Goal: Task Accomplishment & Management: Complete application form

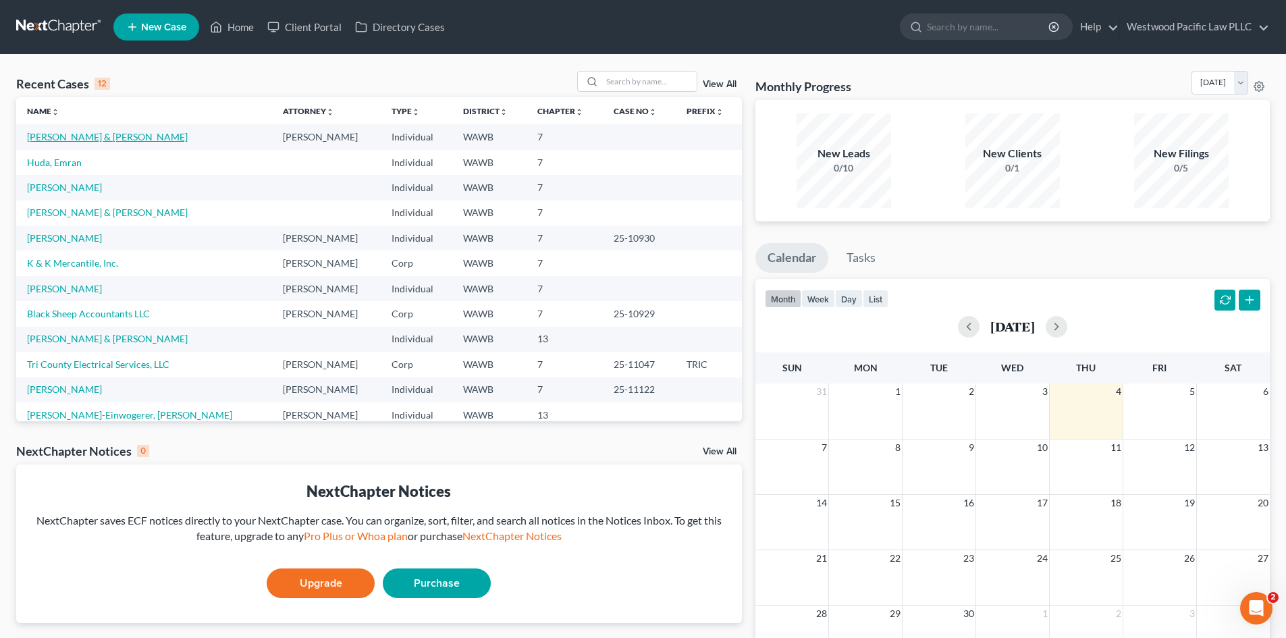
click at [83, 137] on link "[PERSON_NAME] & [PERSON_NAME]" at bounding box center [107, 136] width 161 height 11
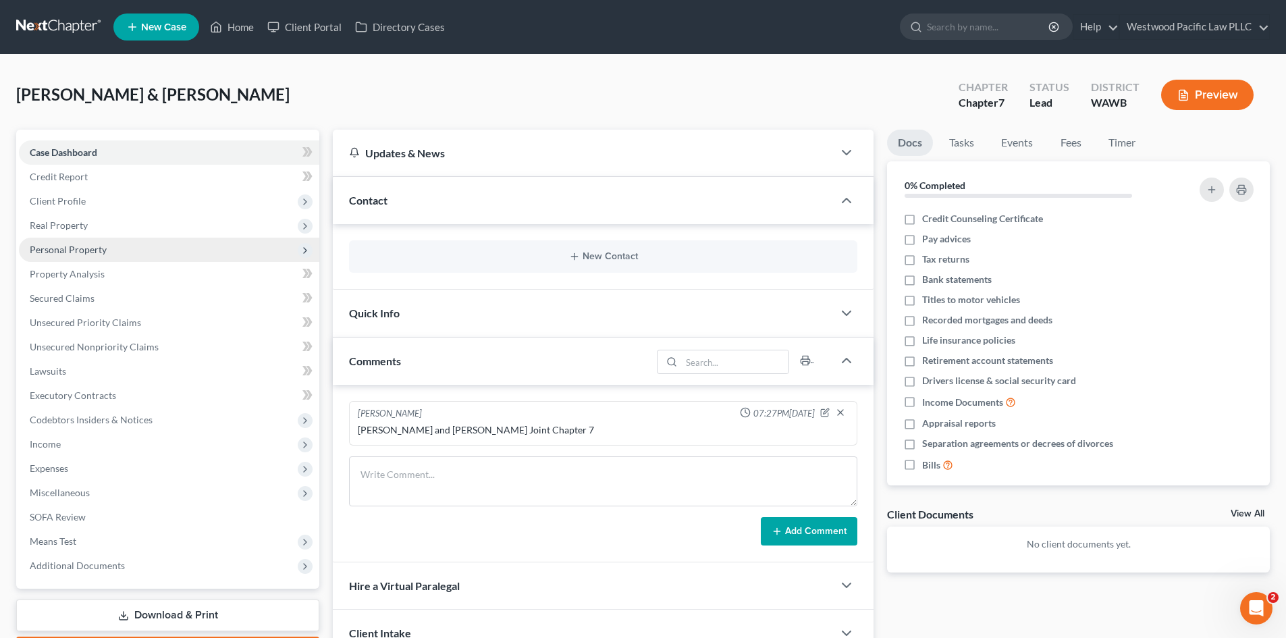
click at [108, 250] on span "Personal Property" at bounding box center [169, 250] width 301 height 24
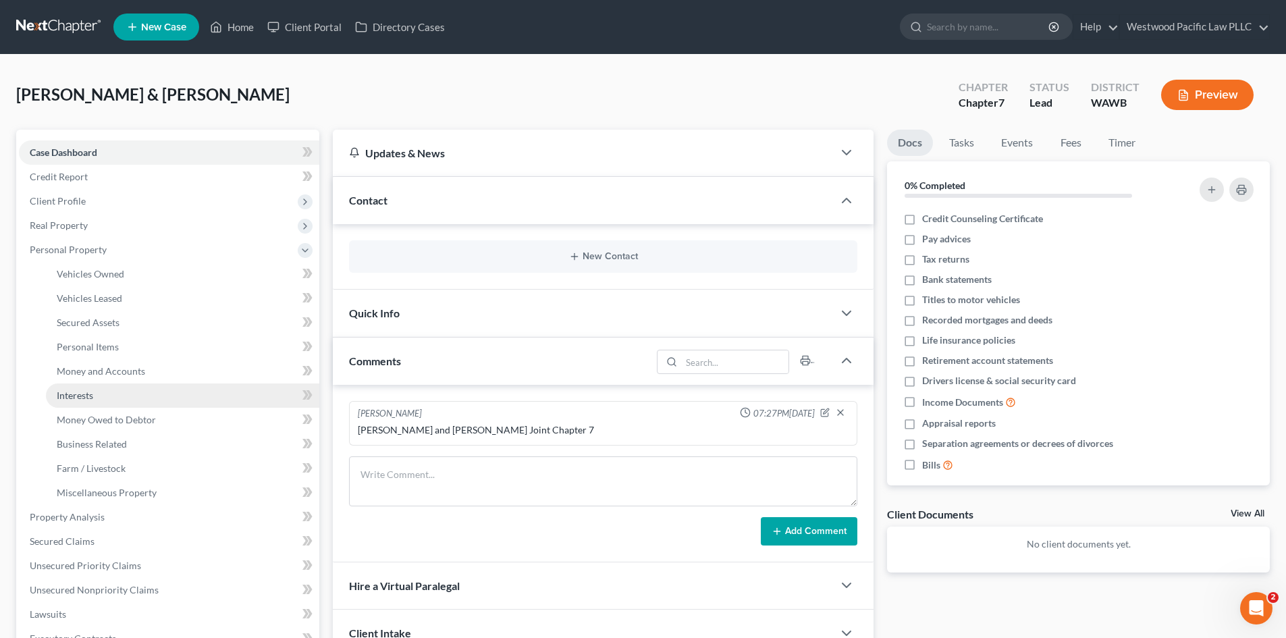
click at [215, 393] on link "Interests" at bounding box center [182, 396] width 273 height 24
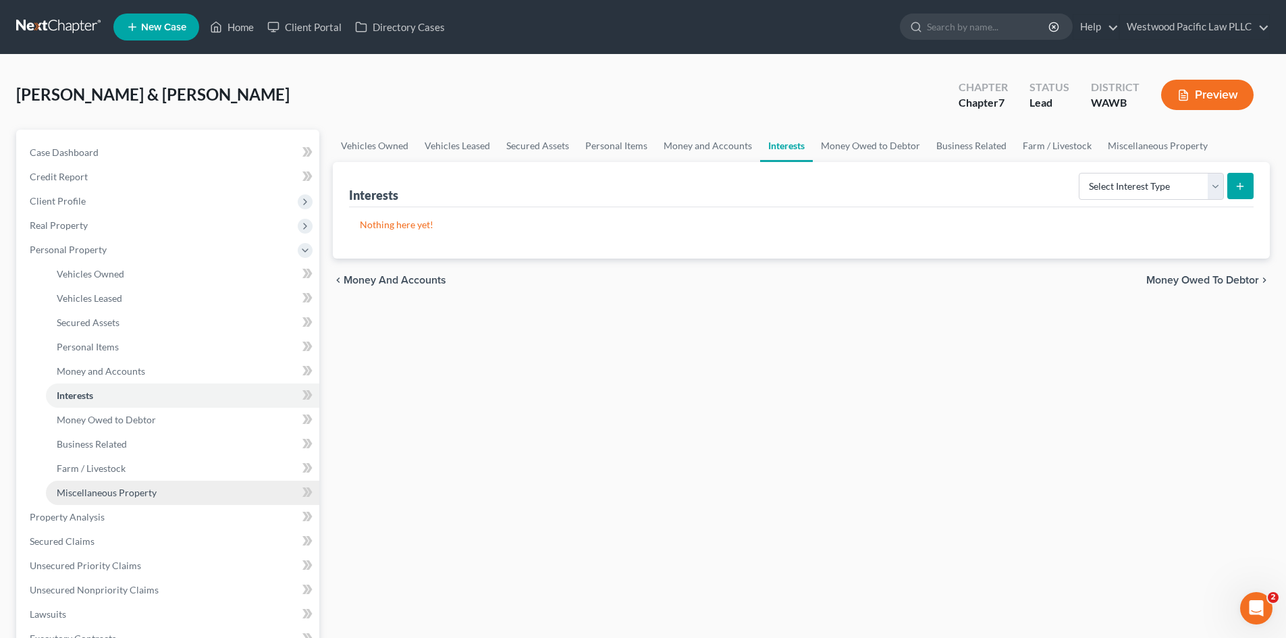
click at [100, 492] on span "Miscellaneous Property" at bounding box center [107, 492] width 100 height 11
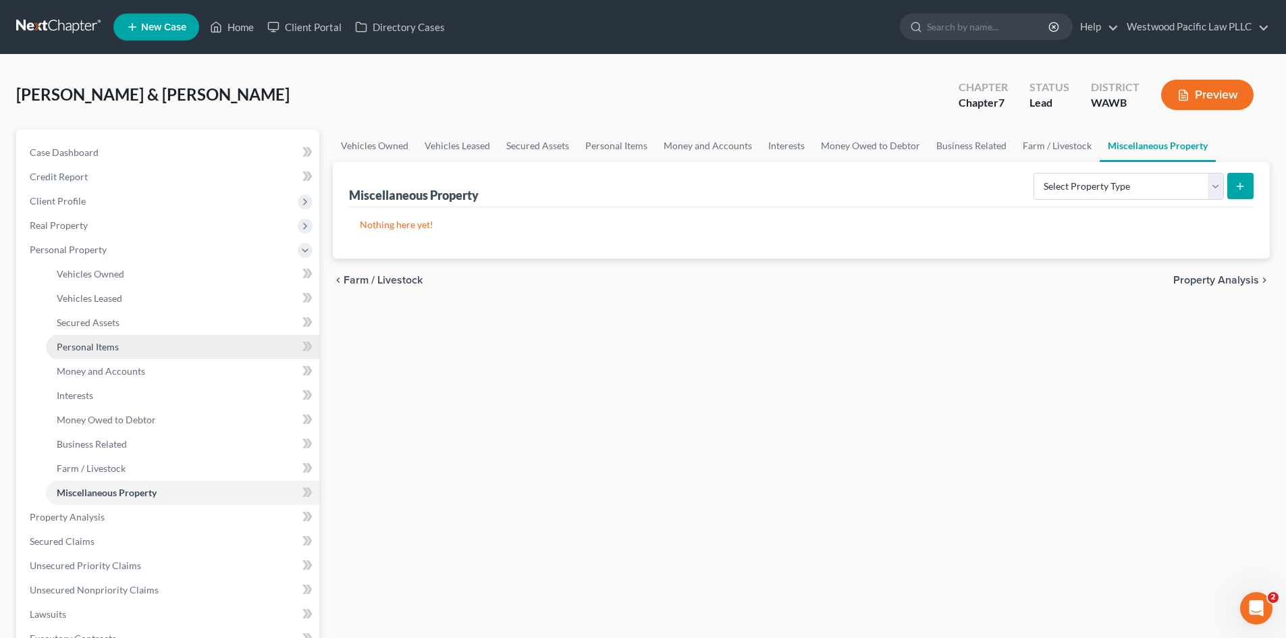
click at [98, 343] on span "Personal Items" at bounding box center [88, 346] width 62 height 11
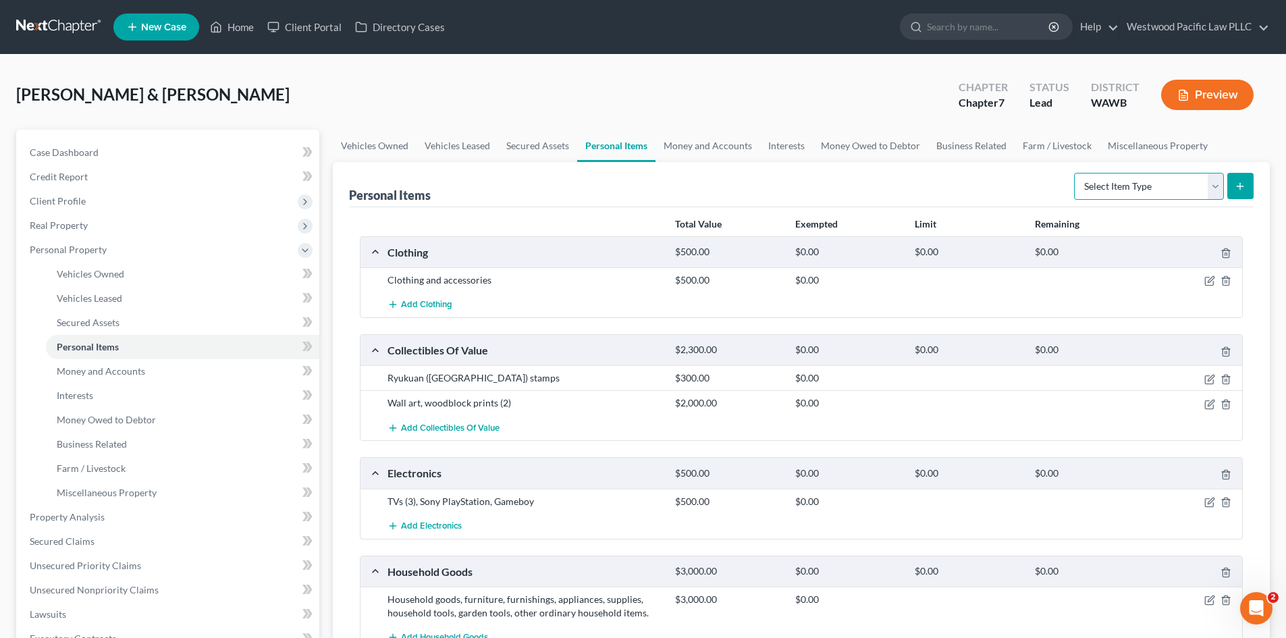
click at [1214, 181] on select "Select Item Type Clothing Collectibles Of Value Electronics Firearms Household …" at bounding box center [1149, 186] width 150 height 27
click at [90, 392] on span "Interests" at bounding box center [75, 395] width 36 height 11
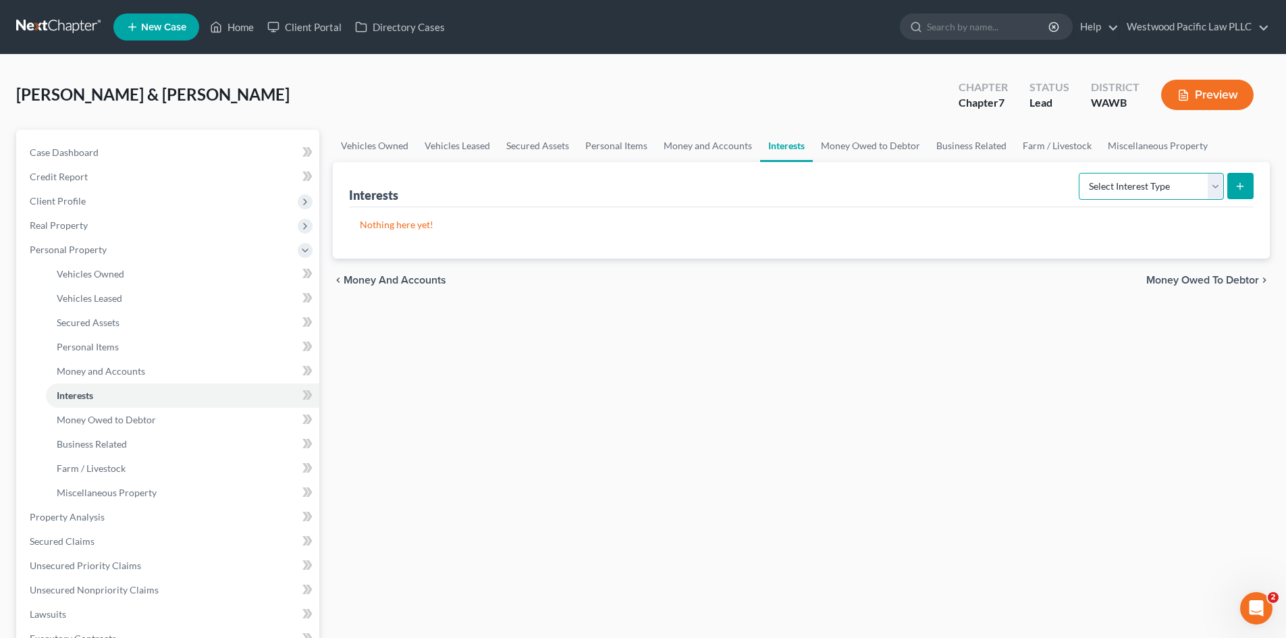
click at [1215, 182] on select "Select Interest Type 401K Annuity Bond Education IRA Government Bond Government…" at bounding box center [1151, 186] width 145 height 27
click at [131, 415] on span "Money Owed to Debtor" at bounding box center [106, 419] width 99 height 11
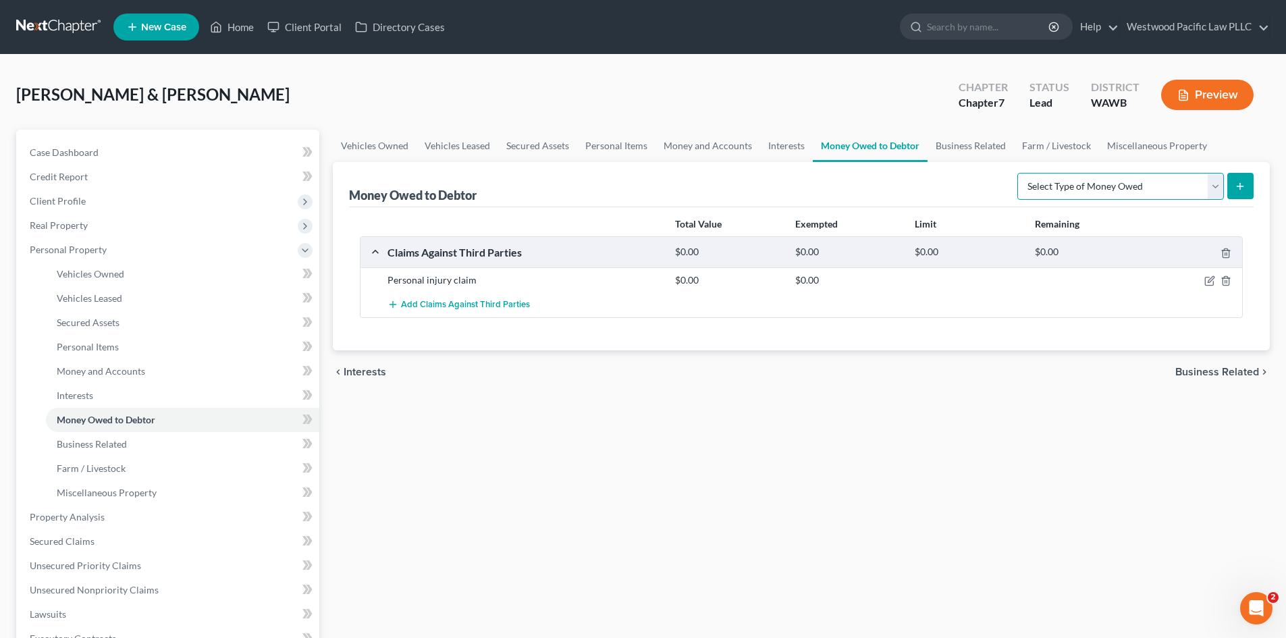
click at [1213, 184] on select "Select Type of Money Owed Accounts Receivable Alimony Child Support Claims Agai…" at bounding box center [1121, 186] width 207 height 27
select select "claims_against_third_parties"
click at [1020, 173] on select "Select Type of Money Owed Accounts Receivable Alimony Child Support Claims Agai…" at bounding box center [1121, 186] width 207 height 27
click at [1246, 184] on icon "submit" at bounding box center [1240, 186] width 11 height 11
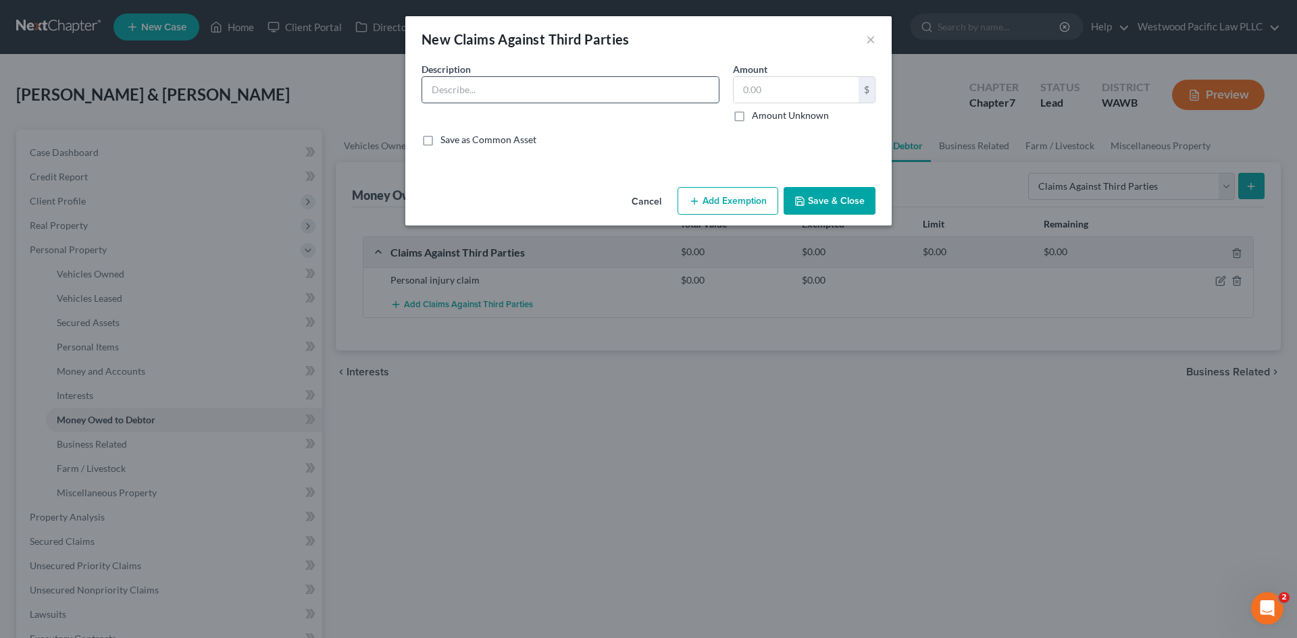
click at [481, 88] on input "text" at bounding box center [570, 90] width 296 height 26
type input "Bad faith insurance claim"
click at [752, 115] on label "Amount Unknown" at bounding box center [790, 116] width 77 height 14
click at [757, 115] on input "Amount Unknown" at bounding box center [761, 113] width 9 height 9
checkbox input "true"
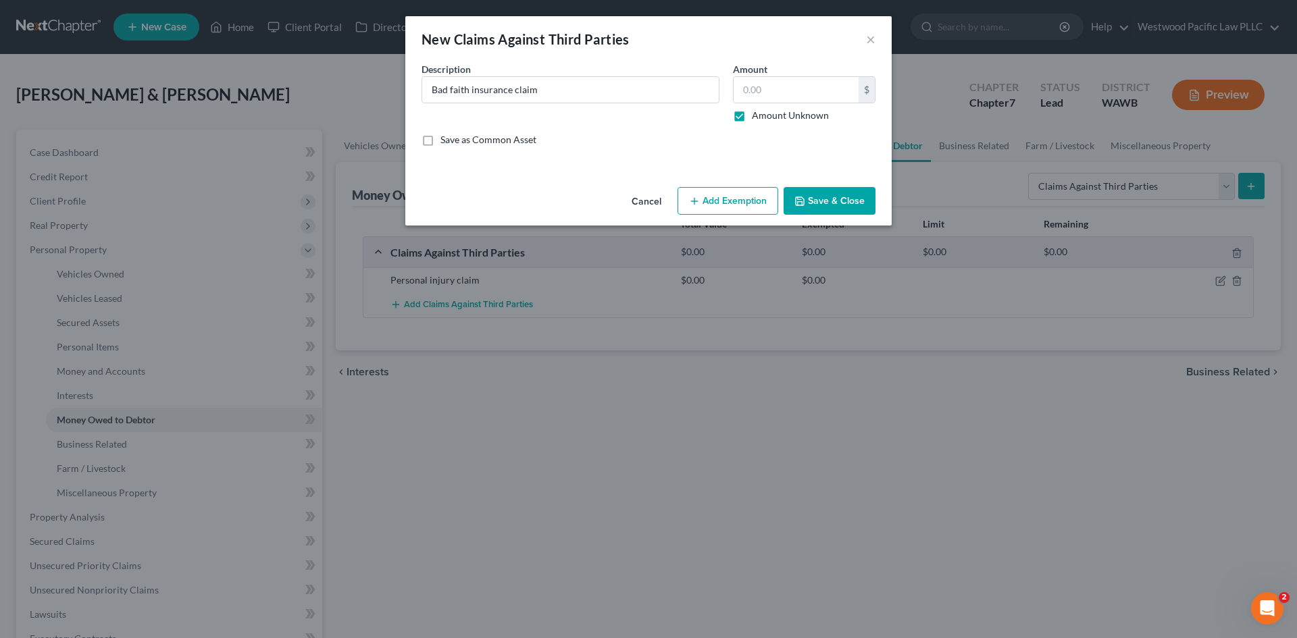
type input "0.00"
click at [838, 200] on button "Save & Close" at bounding box center [829, 201] width 92 height 28
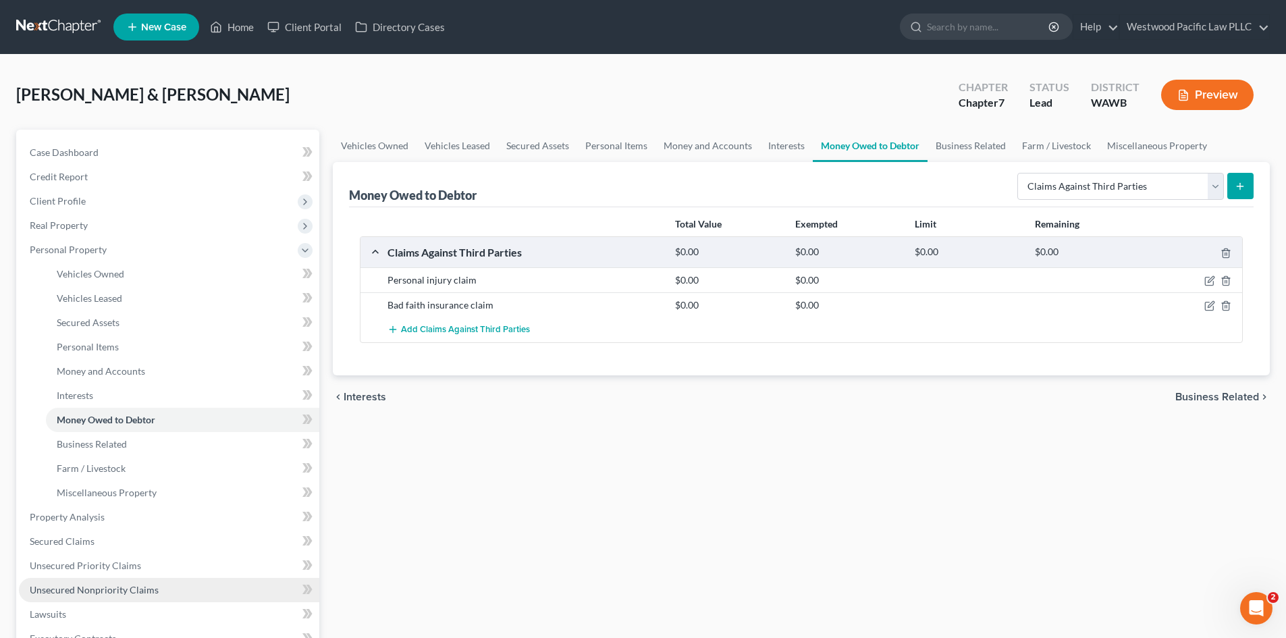
click at [117, 587] on span "Unsecured Nonpriority Claims" at bounding box center [94, 589] width 129 height 11
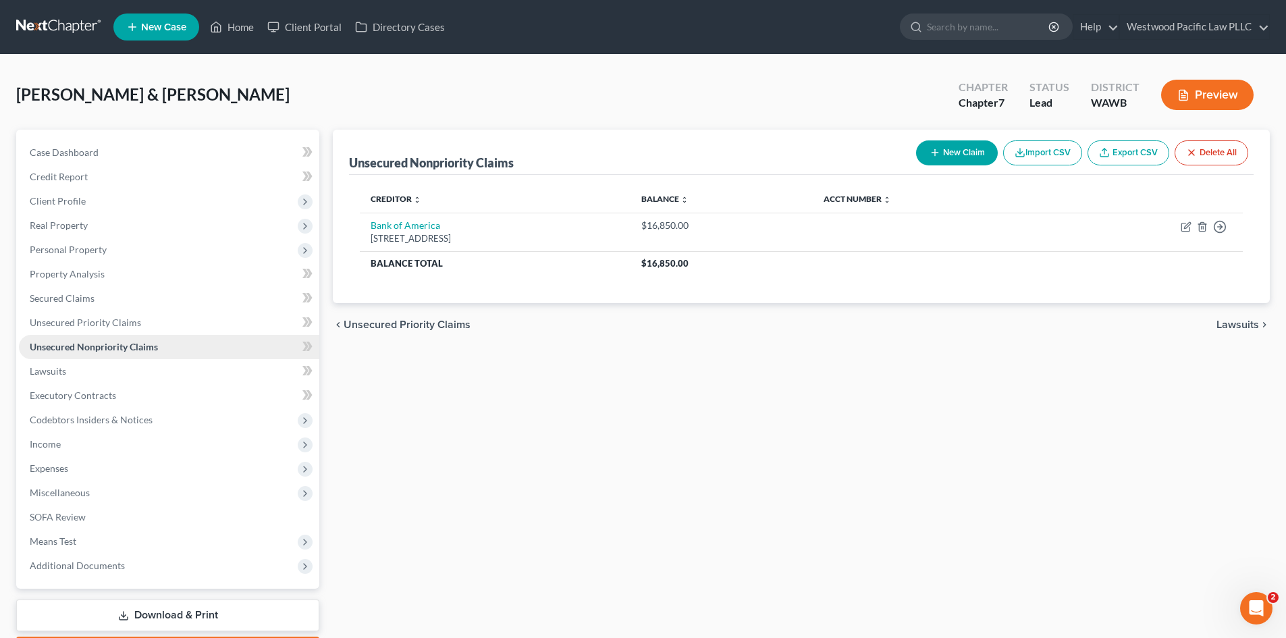
click at [152, 348] on span "Unsecured Nonpriority Claims" at bounding box center [94, 346] width 128 height 11
click at [951, 149] on button "New Claim" at bounding box center [957, 152] width 82 height 25
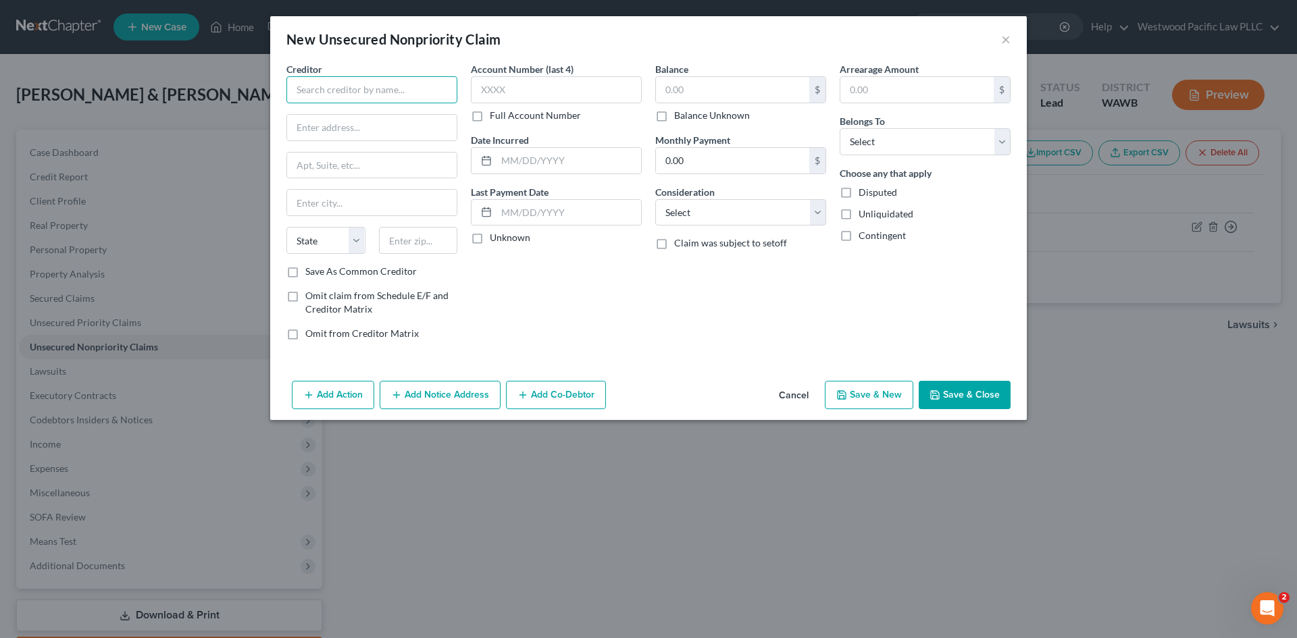
click at [305, 84] on input "text" at bounding box center [371, 89] width 171 height 27
type input "Estate of [PERSON_NAME]"
type input "c/o"
drag, startPoint x: 296, startPoint y: 128, endPoint x: 320, endPoint y: 127, distance: 24.3
click at [320, 127] on input "c/o" at bounding box center [371, 128] width 169 height 26
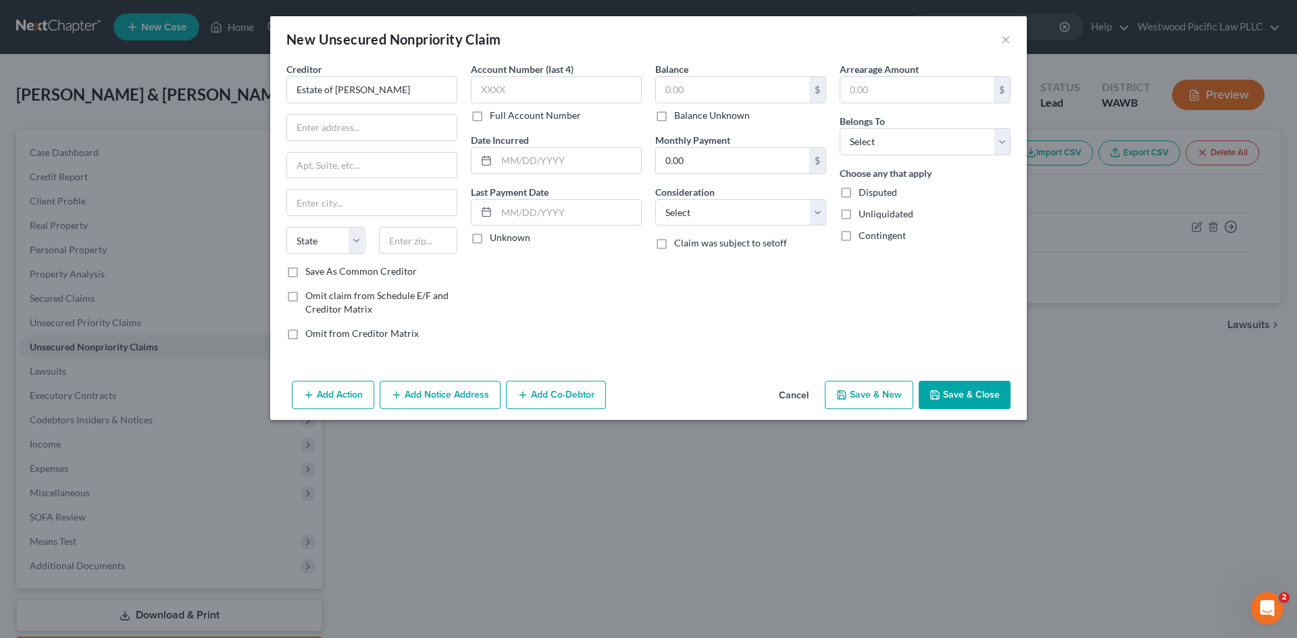
click at [674, 116] on label "Balance Unknown" at bounding box center [712, 116] width 76 height 14
click at [679, 116] on input "Balance Unknown" at bounding box center [683, 113] width 9 height 9
checkbox input "true"
type input "0.00"
click at [858, 194] on label "Disputed" at bounding box center [877, 193] width 38 height 14
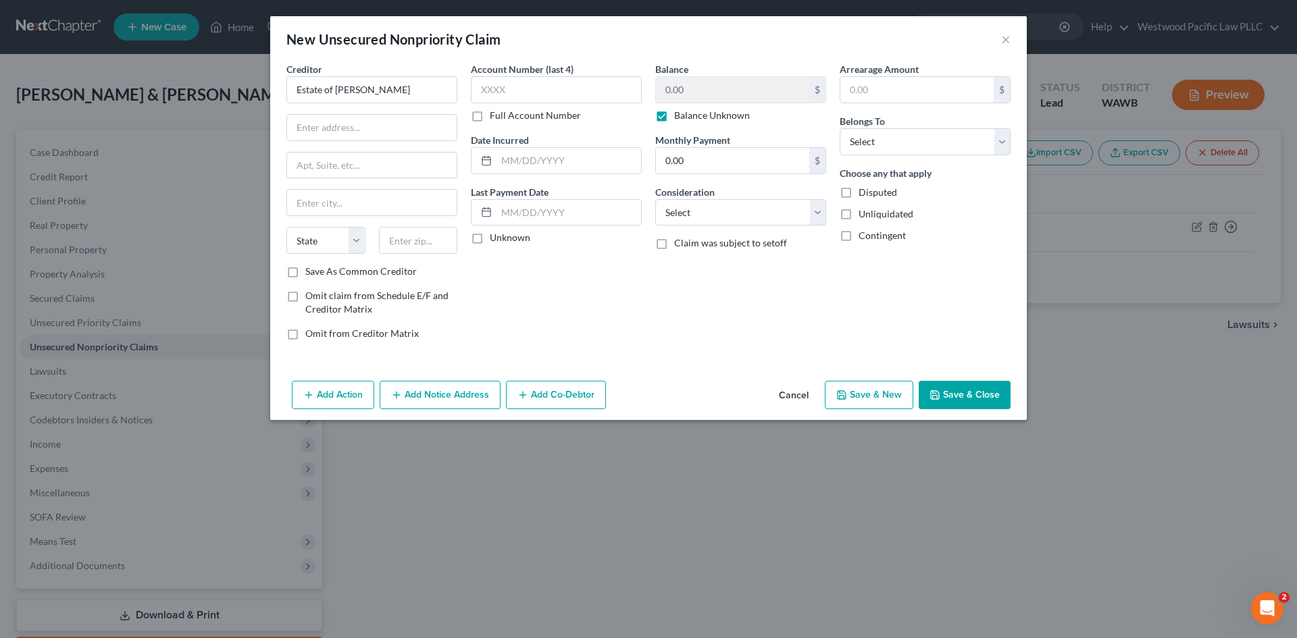
click at [864, 194] on input "Disputed" at bounding box center [868, 190] width 9 height 9
checkbox input "true"
click at [1000, 139] on select "Select Debtor 1 Only Debtor 2 Only Debtor 1 And Debtor 2 Only At Least One Of T…" at bounding box center [924, 141] width 171 height 27
select select "0"
click at [839, 128] on select "Select Debtor 1 Only Debtor 2 Only Debtor 1 And Debtor 2 Only At Least One Of T…" at bounding box center [924, 141] width 171 height 27
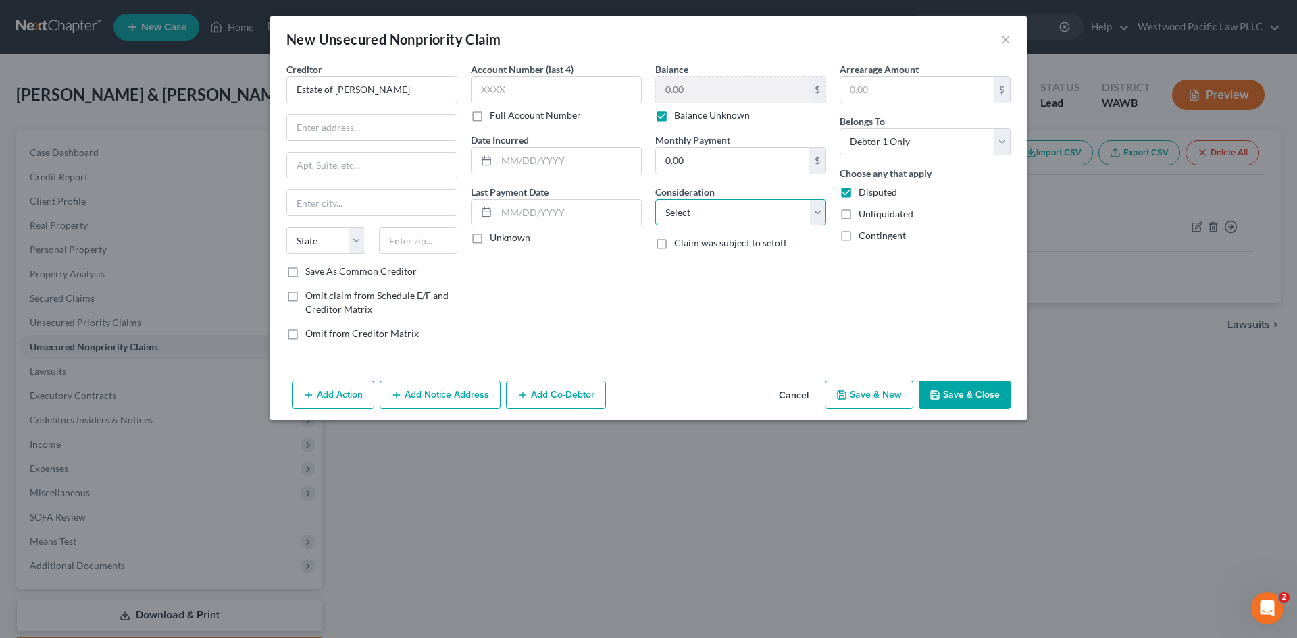
click at [818, 215] on select "Select Cable / Satellite Services Collection Agency Credit Card Debt Debt Couns…" at bounding box center [740, 212] width 171 height 27
select select "14"
click at [655, 199] on select "Select Cable / Satellite Services Collection Agency Credit Card Debt Debt Couns…" at bounding box center [740, 212] width 171 height 27
click at [670, 267] on input "text" at bounding box center [740, 264] width 169 height 26
type input "C"
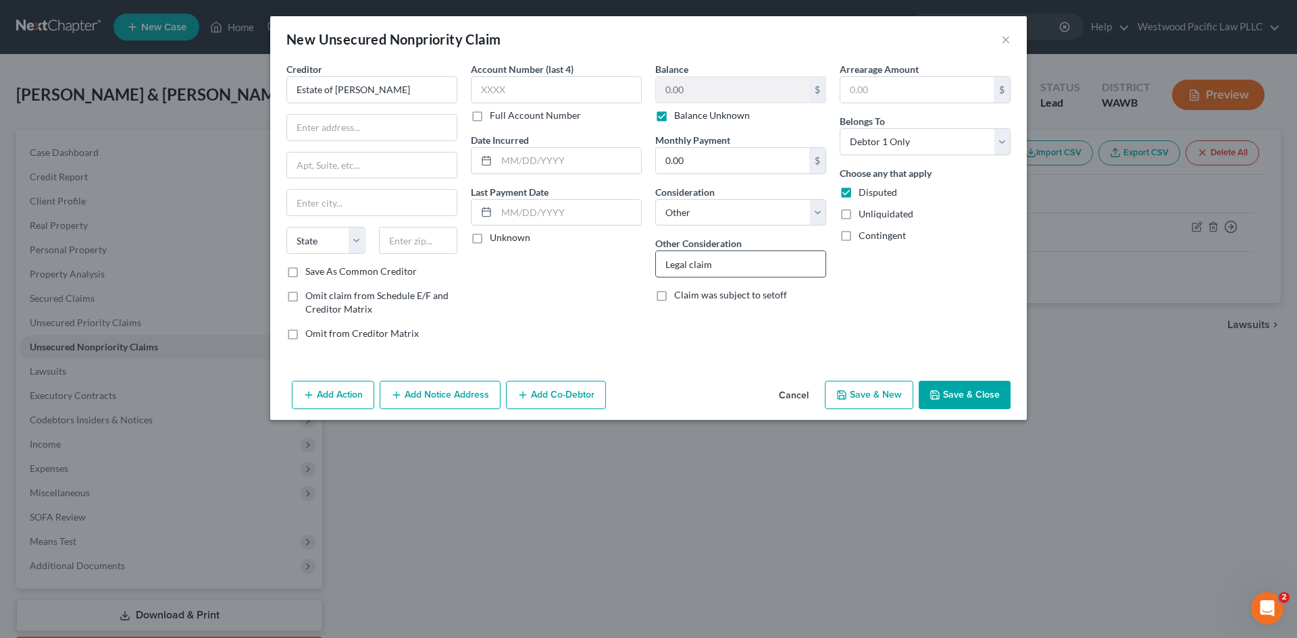
click at [665, 265] on input "Legal claim" at bounding box center [740, 264] width 169 height 26
type input "Disputed legal claim"
click at [895, 290] on div "Arrearage Amount $ Belongs To * Select Debtor 1 Only Debtor 2 Only Debtor 1 And…" at bounding box center [925, 206] width 184 height 289
click at [975, 389] on button "Save & Close" at bounding box center [964, 395] width 92 height 28
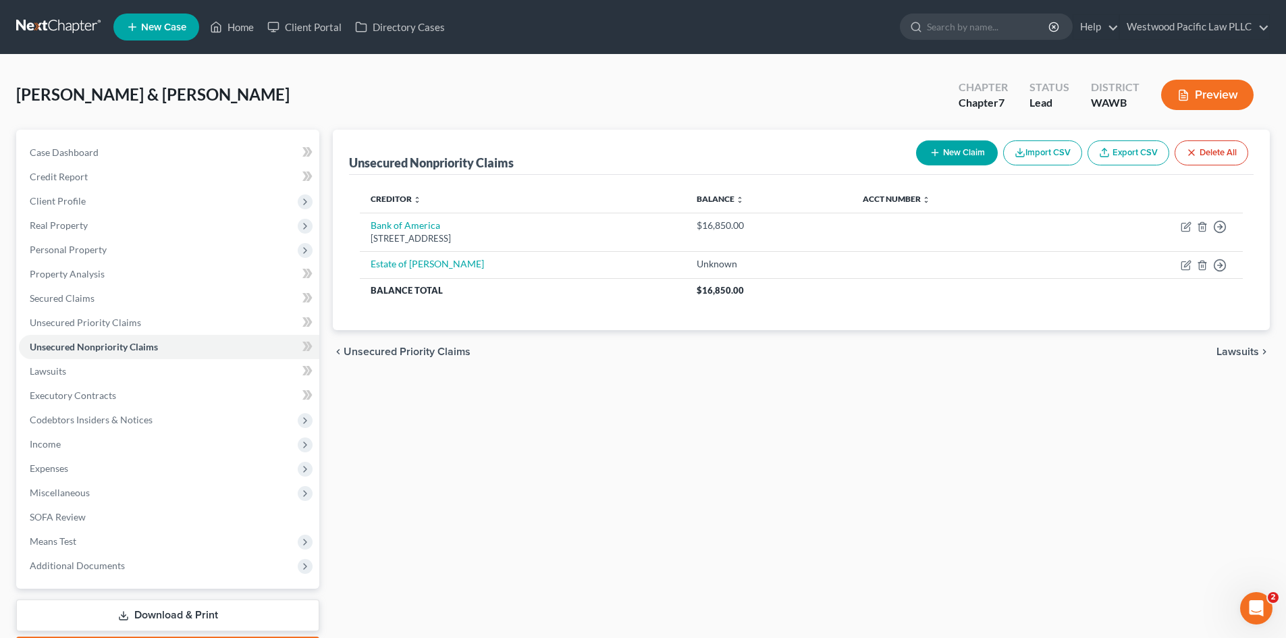
click at [165, 610] on link "Download & Print" at bounding box center [167, 616] width 303 height 32
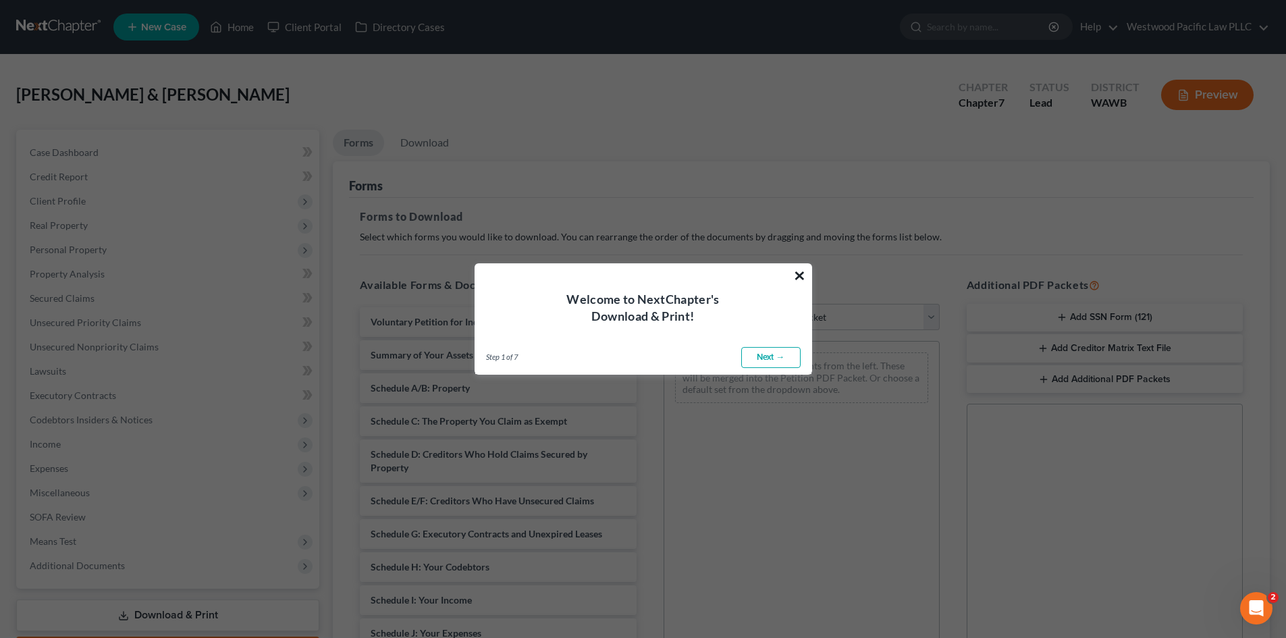
click at [800, 274] on button "×" at bounding box center [799, 276] width 13 height 22
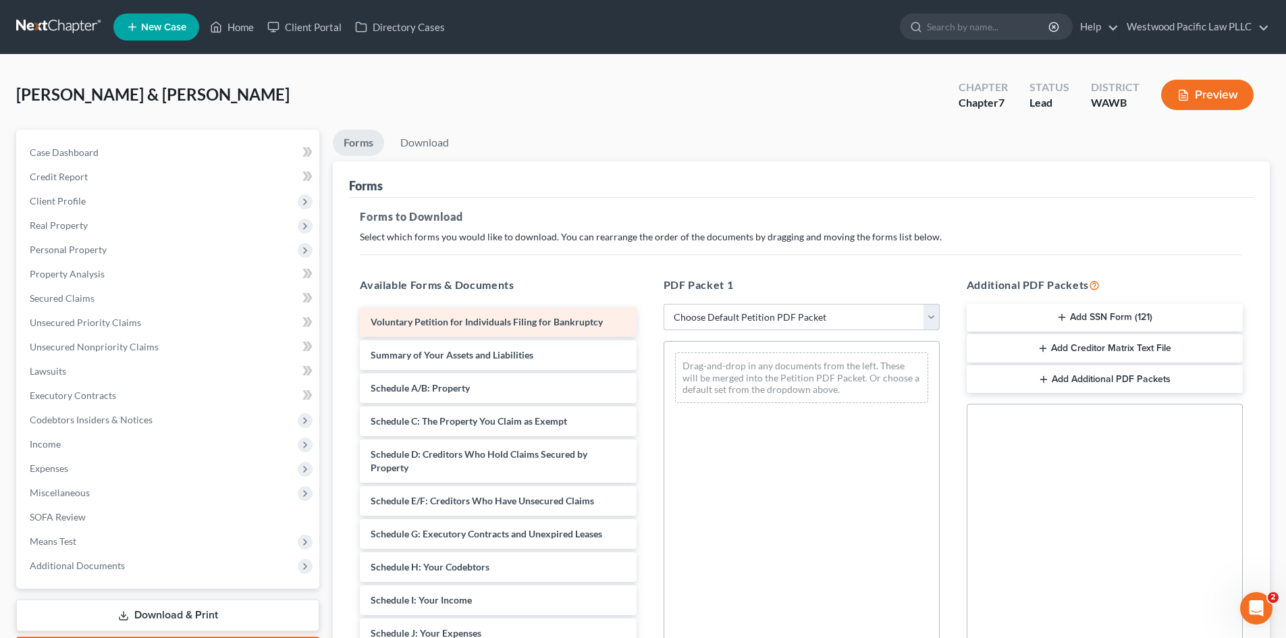
click at [470, 319] on span "Voluntary Petition for Individuals Filing for Bankruptcy" at bounding box center [487, 321] width 232 height 11
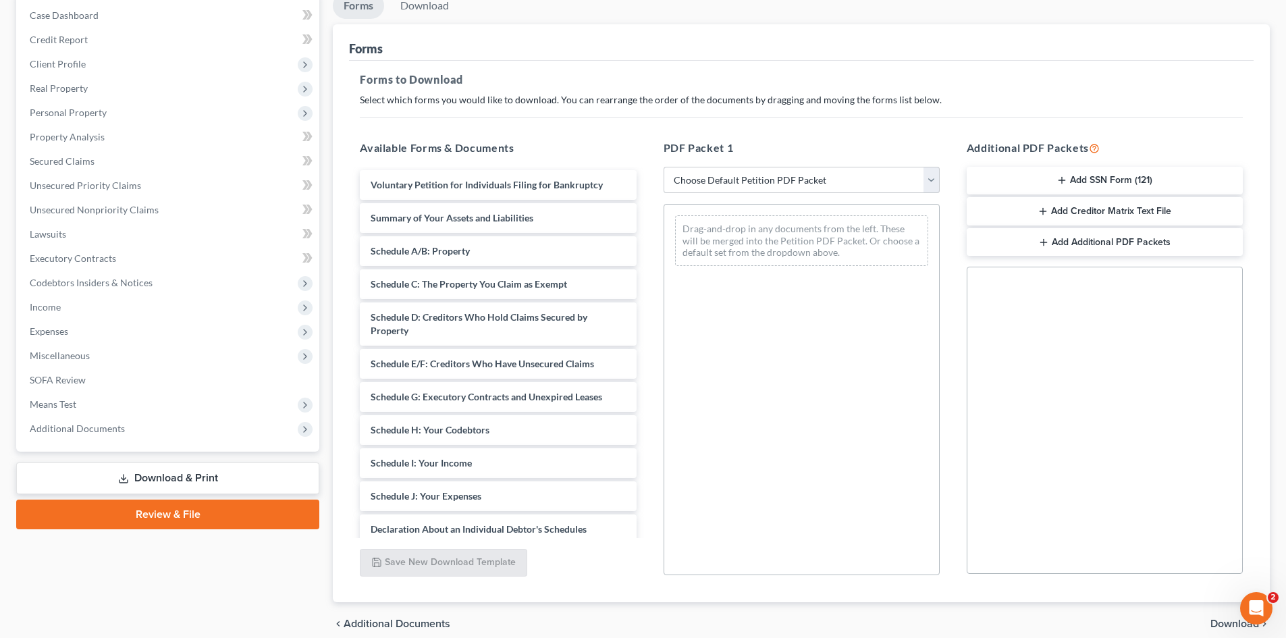
scroll to position [153, 0]
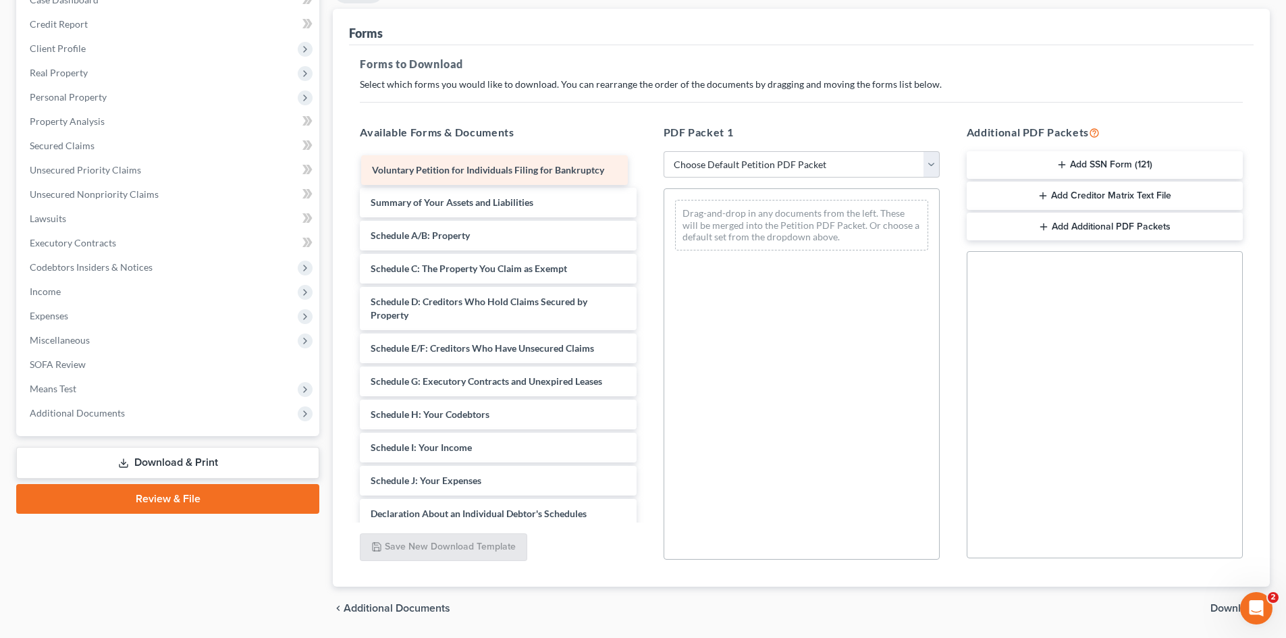
click at [508, 165] on div "Voluntary Petition for Individuals Filing for Bankruptcy Voluntary Petition for…" at bounding box center [498, 478] width 298 height 646
click at [508, 165] on span "Voluntary Petition for Individuals Filing for Bankruptcy" at bounding box center [487, 168] width 232 height 11
click at [931, 163] on select "Choose Default Petition PDF Packet Complete Bankruptcy Petition (all forms and …" at bounding box center [802, 164] width 276 height 27
select select "1"
click at [669, 151] on select "Choose Default Petition PDF Packet Complete Bankruptcy Petition (all forms and …" at bounding box center [802, 164] width 276 height 27
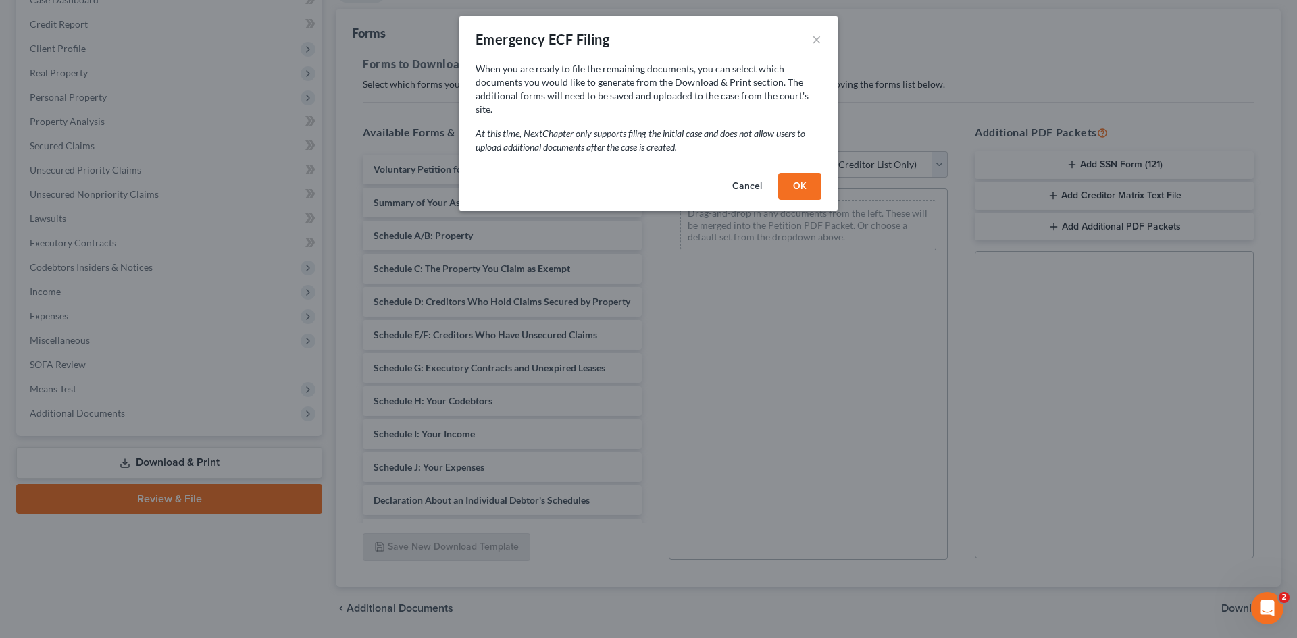
click at [794, 174] on button "OK" at bounding box center [799, 186] width 43 height 27
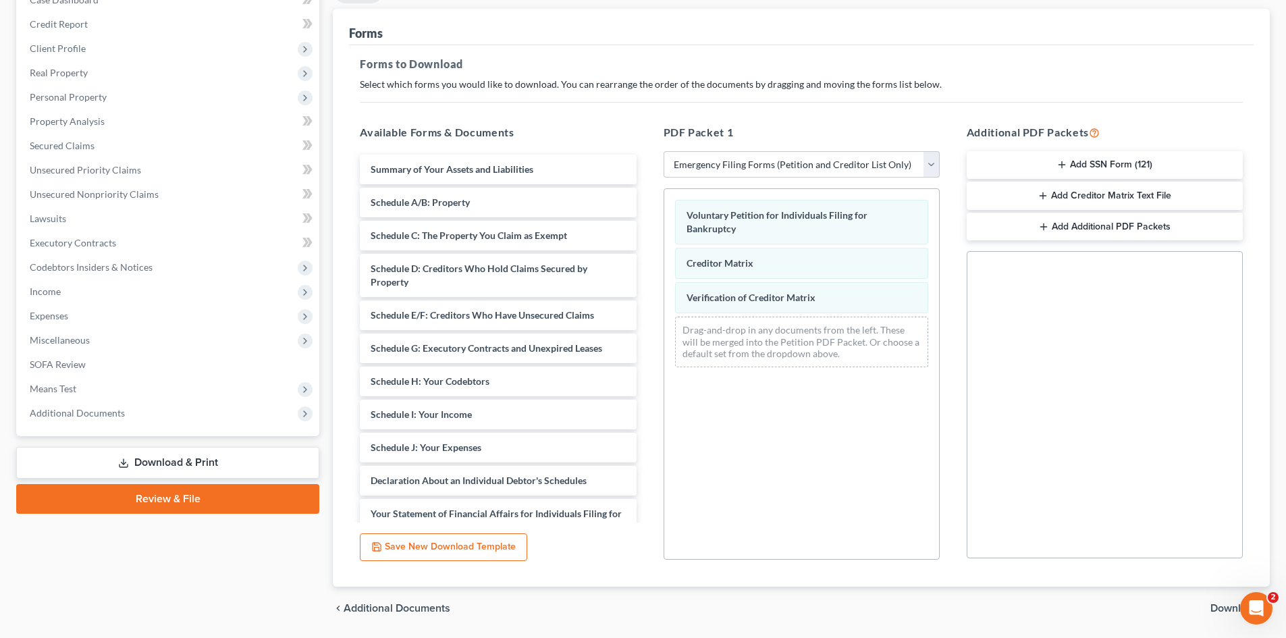
click at [1095, 160] on button "Add SSN Form (121)" at bounding box center [1105, 165] width 276 height 28
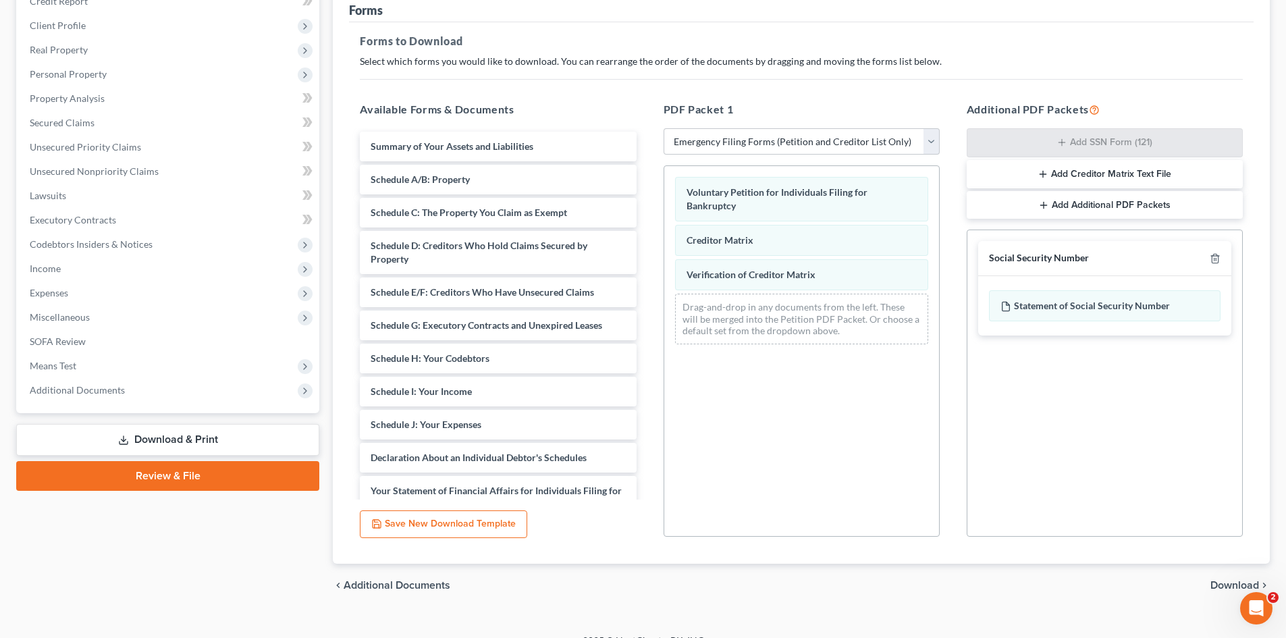
scroll to position [196, 0]
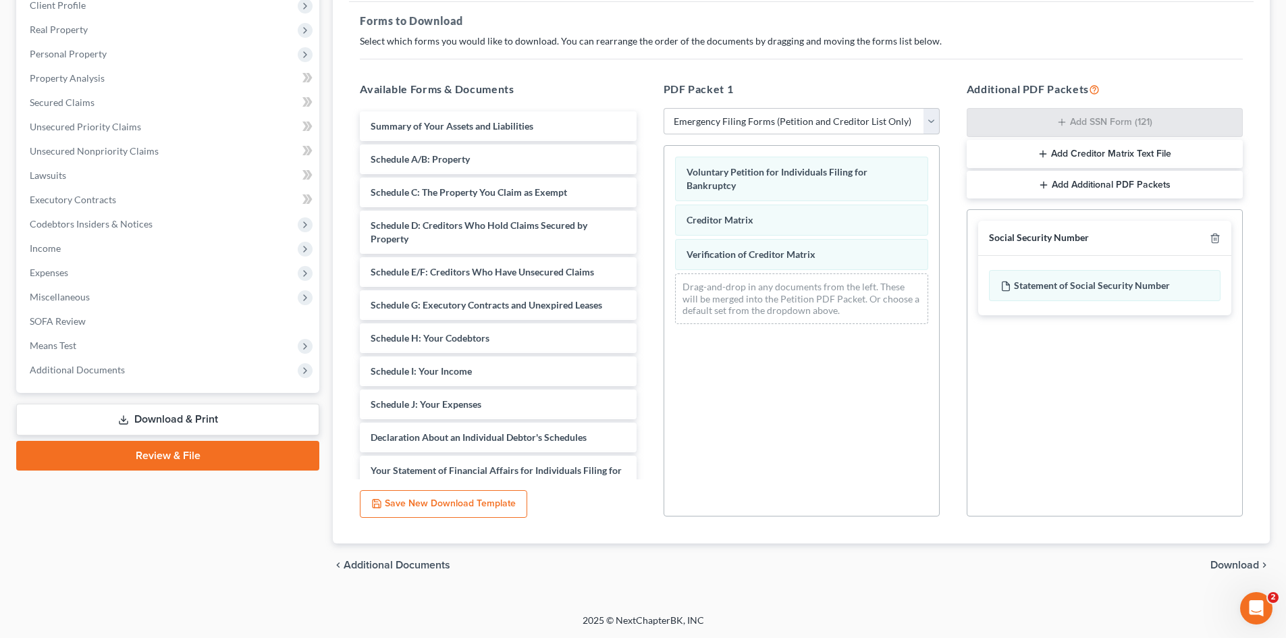
click at [1245, 562] on span "Download" at bounding box center [1235, 565] width 49 height 11
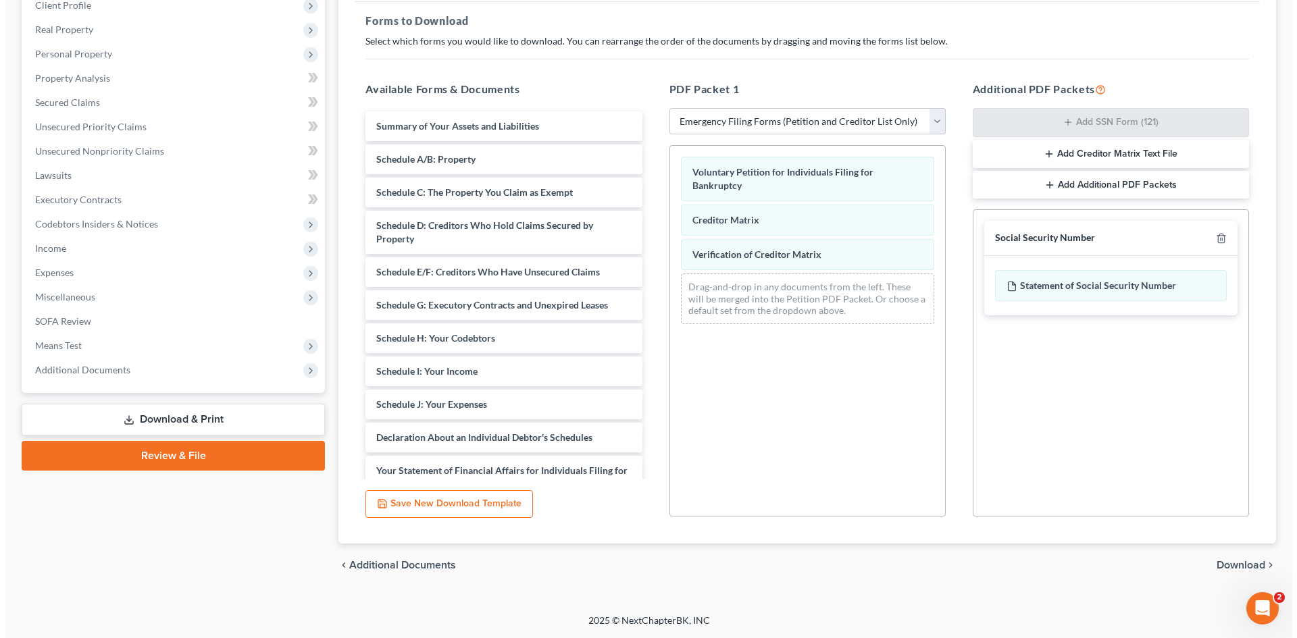
scroll to position [80, 0]
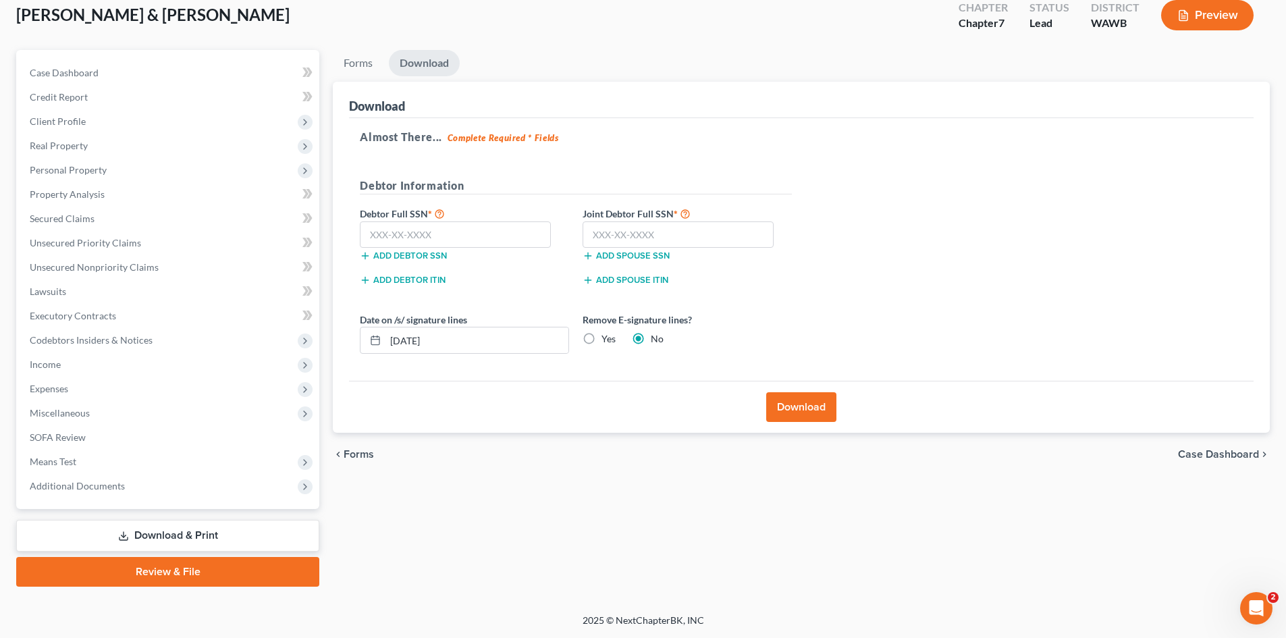
click at [1199, 16] on button "Preview" at bounding box center [1207, 15] width 93 height 30
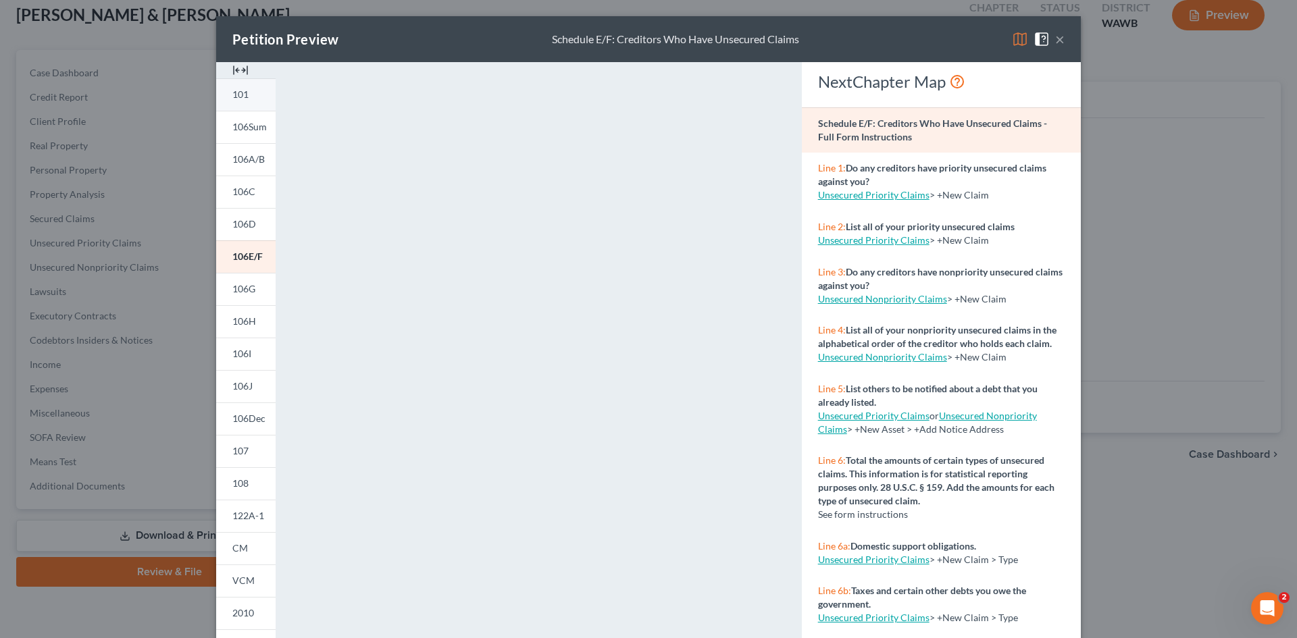
click at [244, 101] on link "101" at bounding box center [245, 94] width 59 height 32
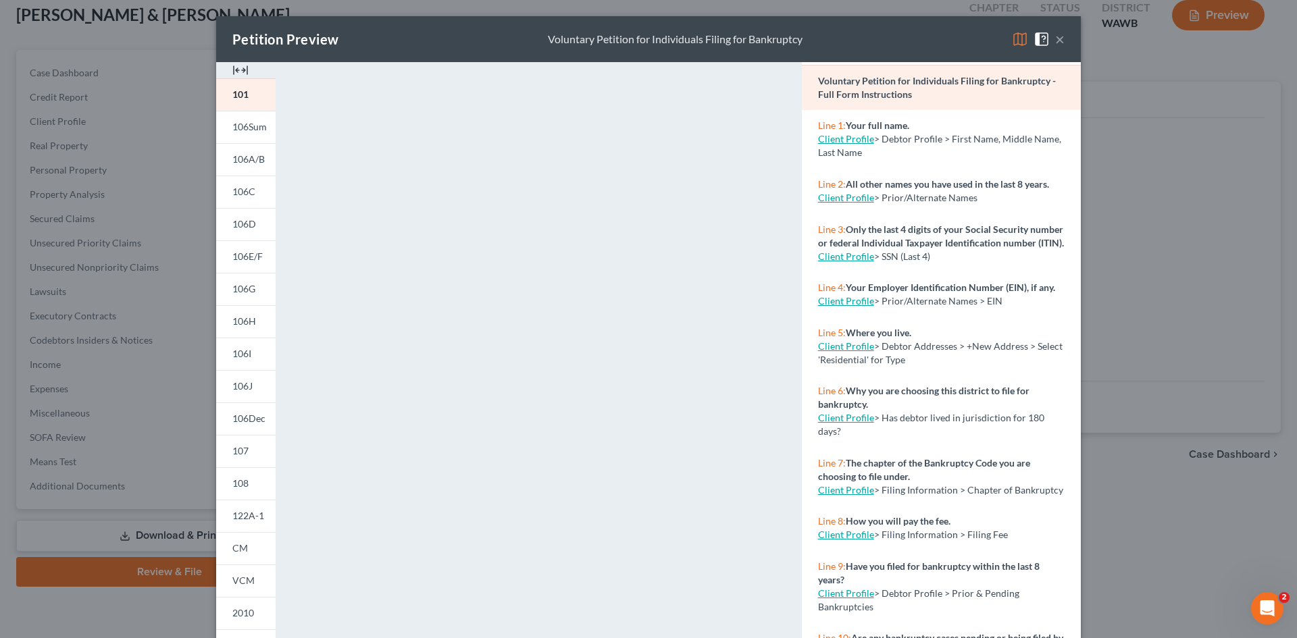
scroll to position [32, 0]
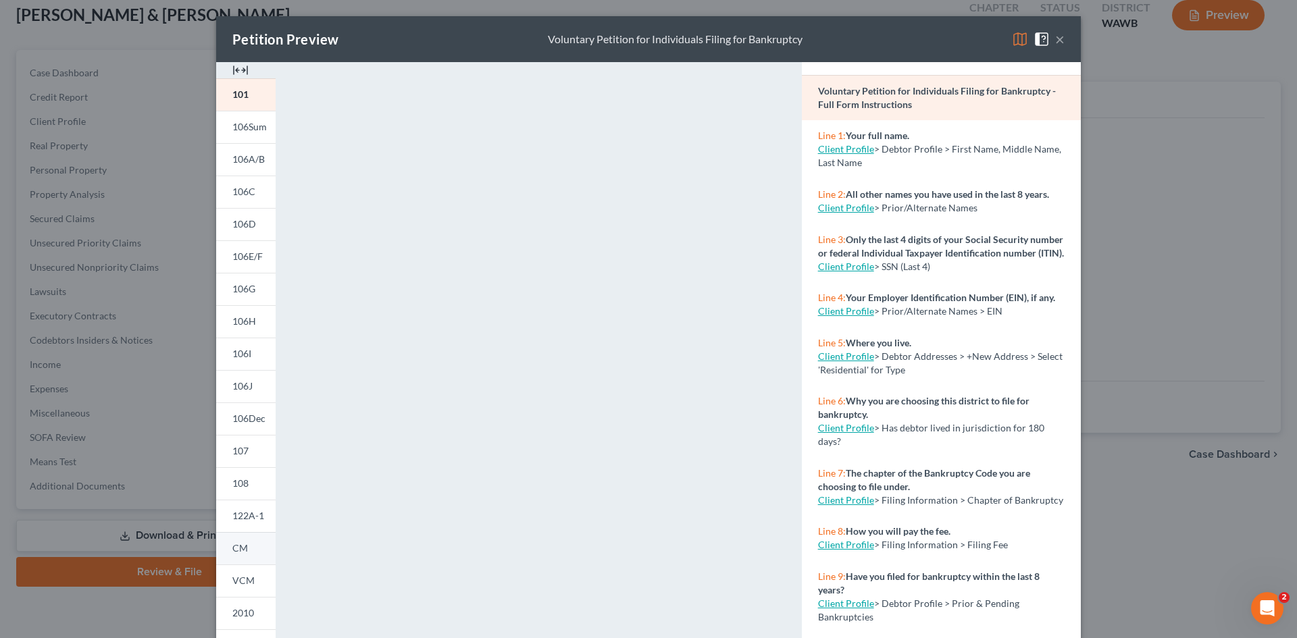
click at [236, 550] on span "CM" at bounding box center [240, 547] width 16 height 11
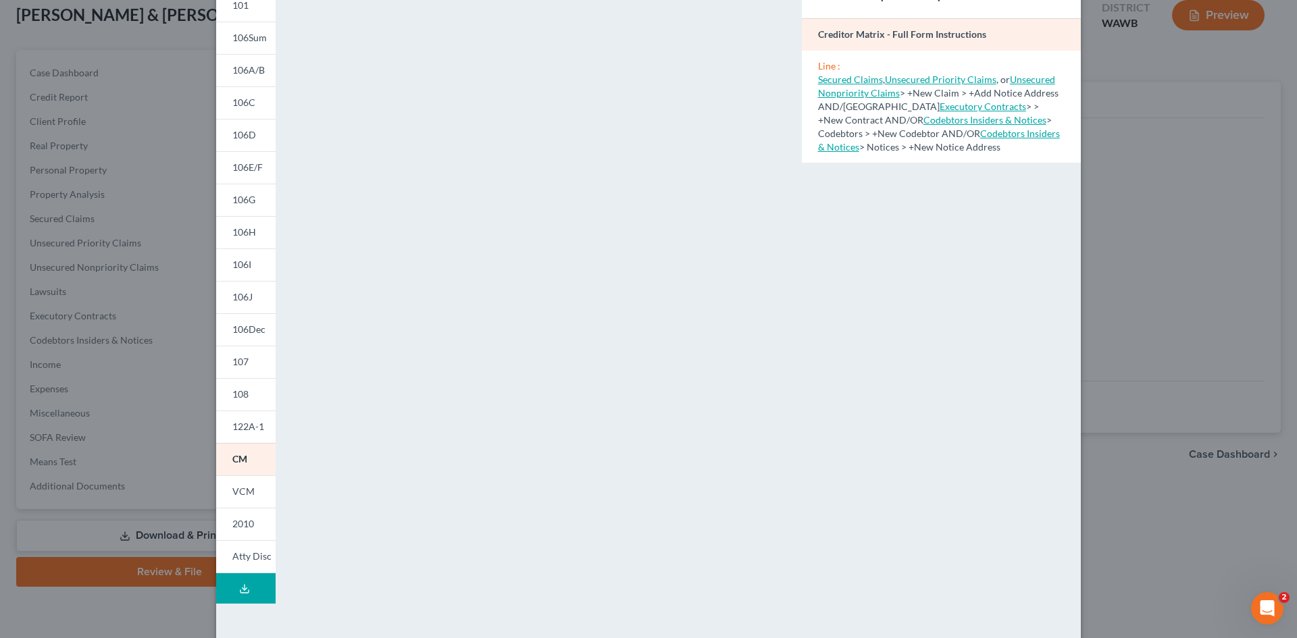
scroll to position [124, 0]
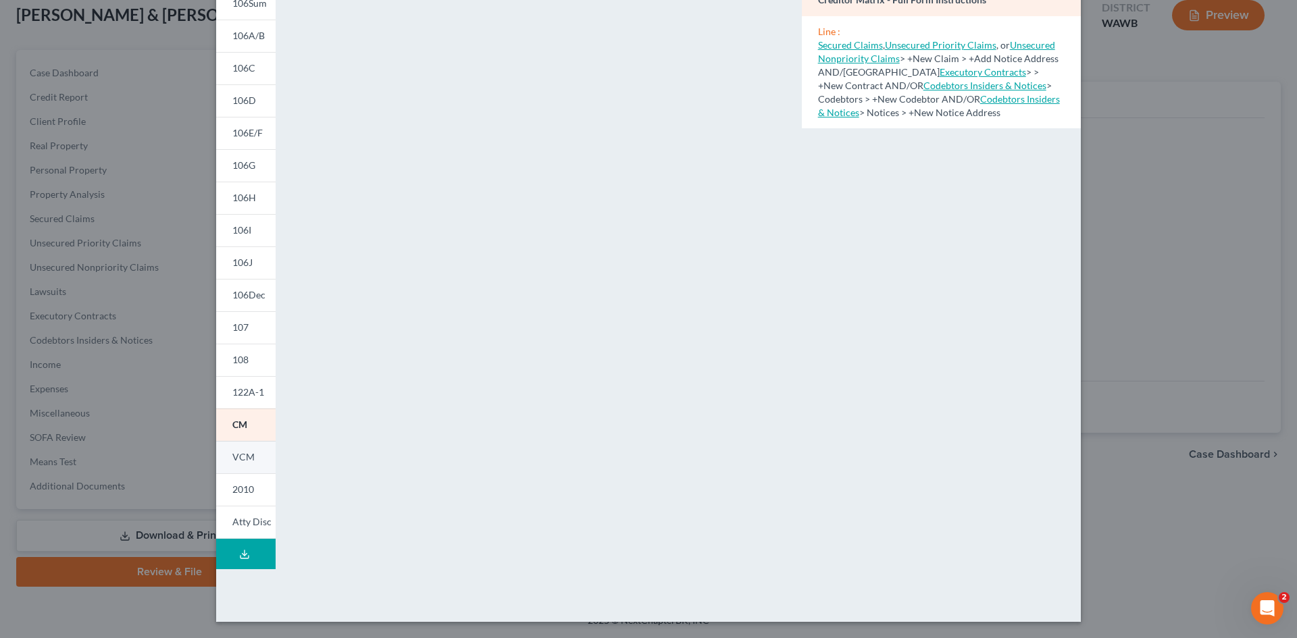
click at [238, 459] on span "VCM" at bounding box center [243, 456] width 22 height 11
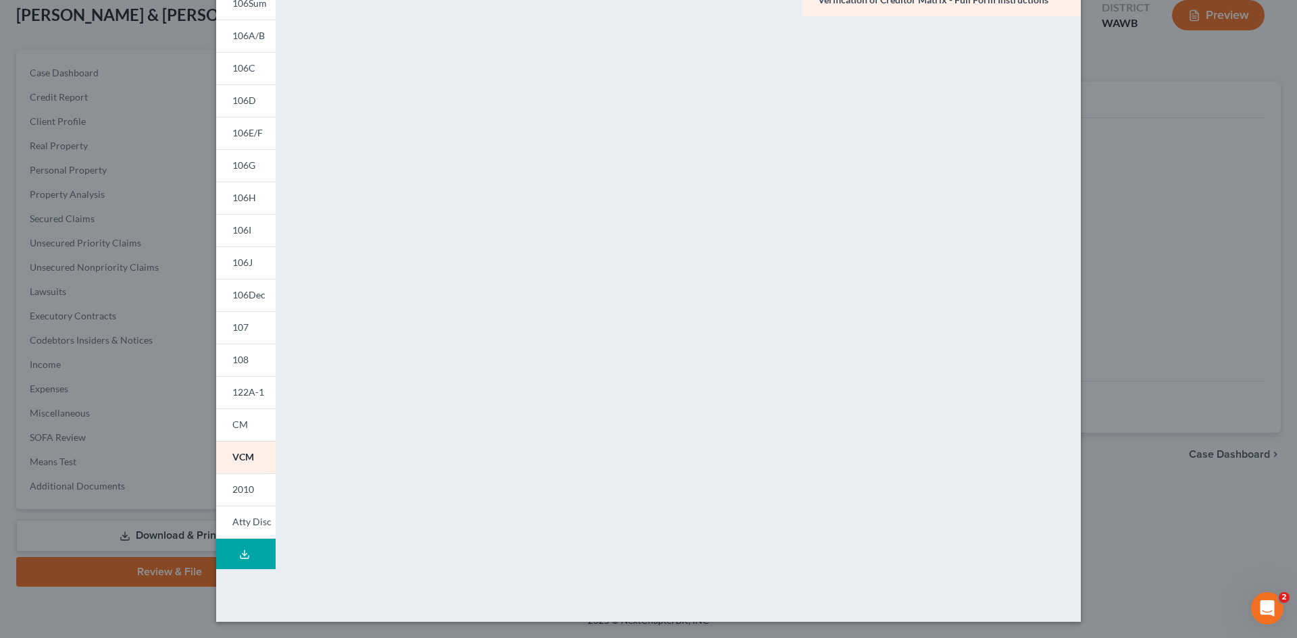
click at [240, 551] on icon at bounding box center [244, 554] width 11 height 11
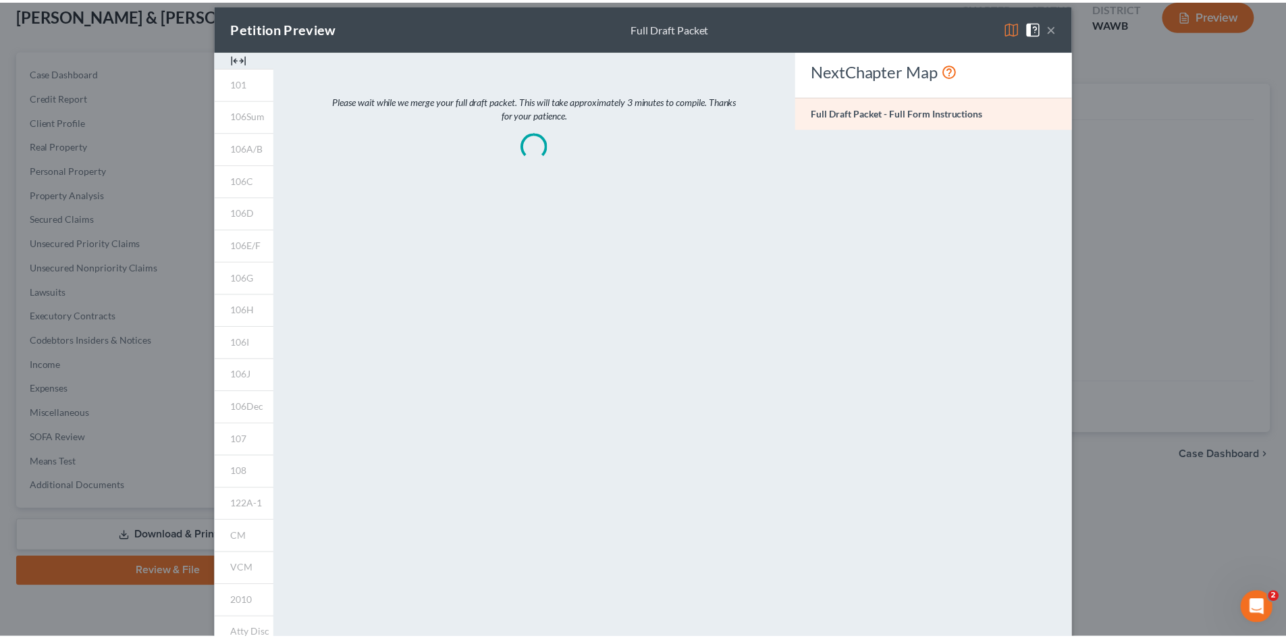
scroll to position [0, 0]
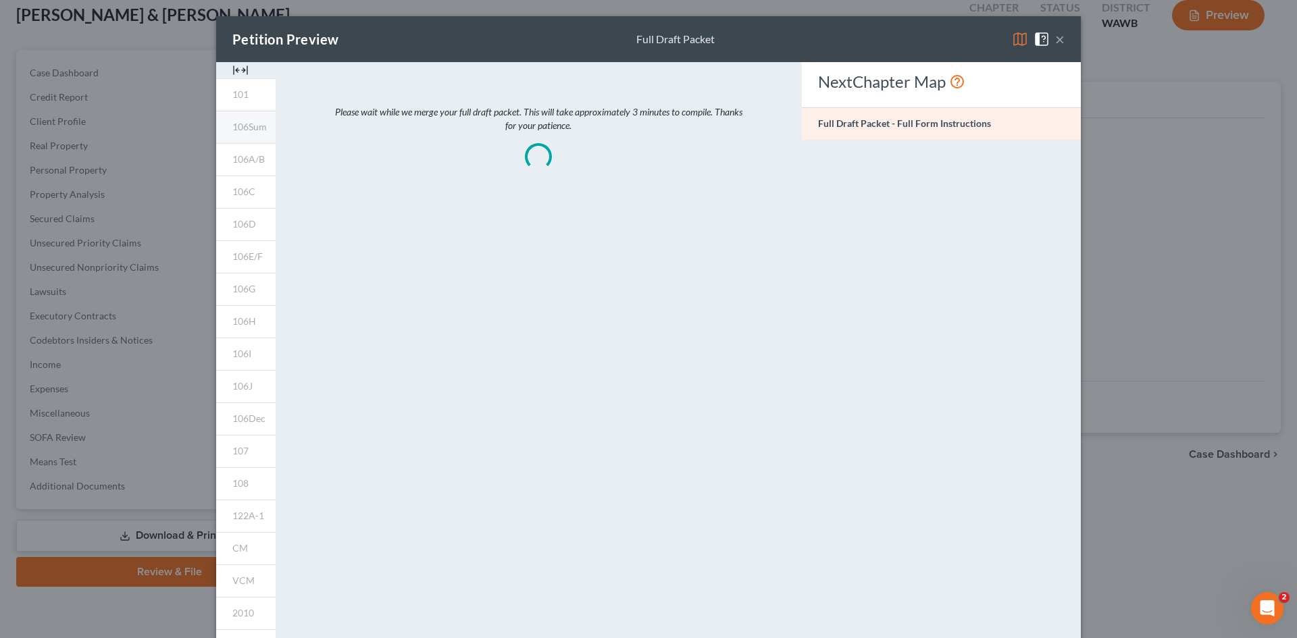
click at [246, 122] on span "106Sum" at bounding box center [249, 126] width 34 height 11
click at [240, 122] on span "106Sum" at bounding box center [249, 126] width 34 height 11
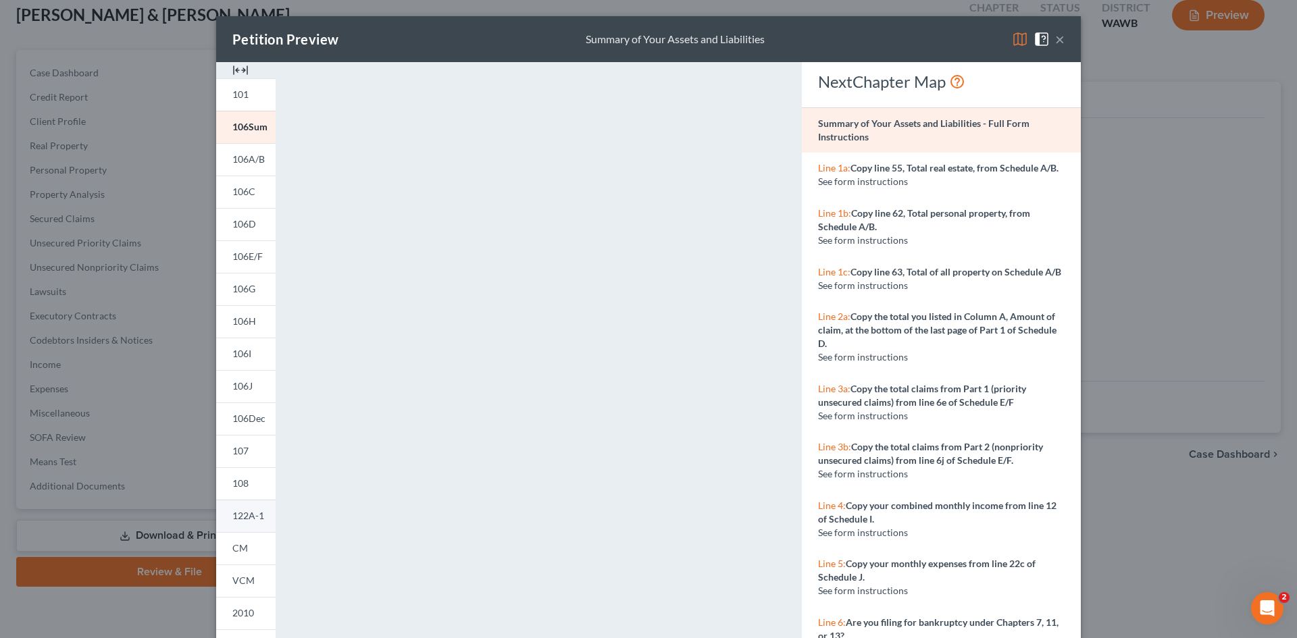
click at [240, 518] on span "122A-1" at bounding box center [248, 515] width 32 height 11
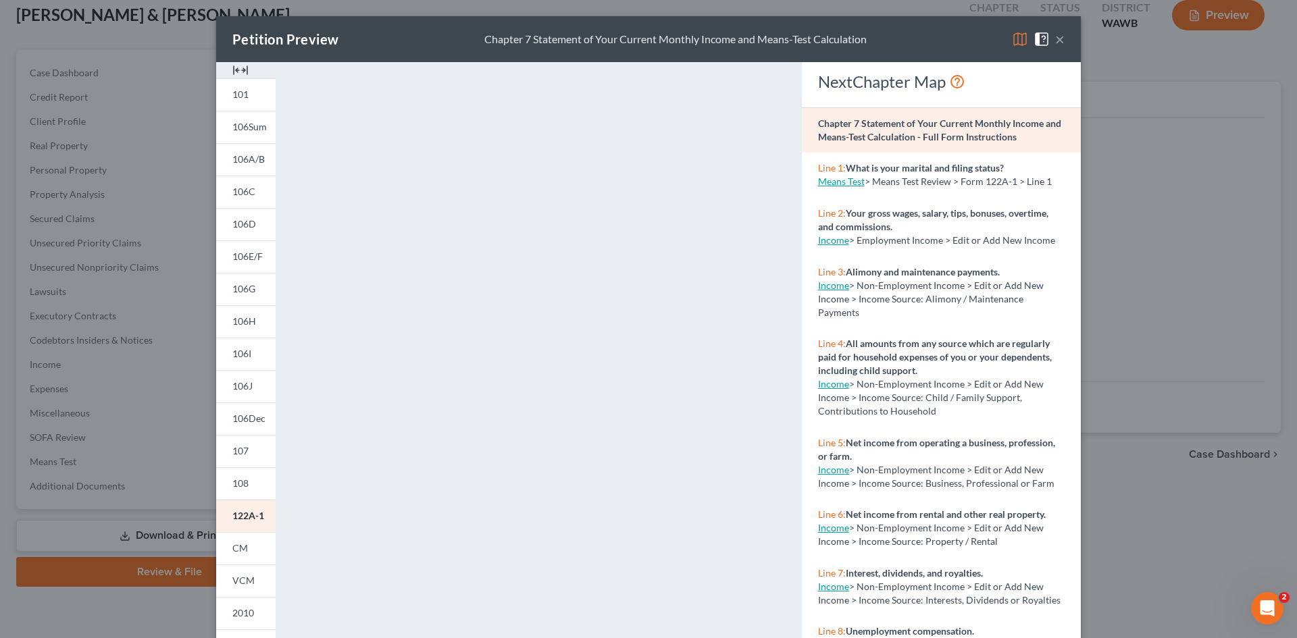
click at [1056, 41] on button "×" at bounding box center [1059, 39] width 9 height 16
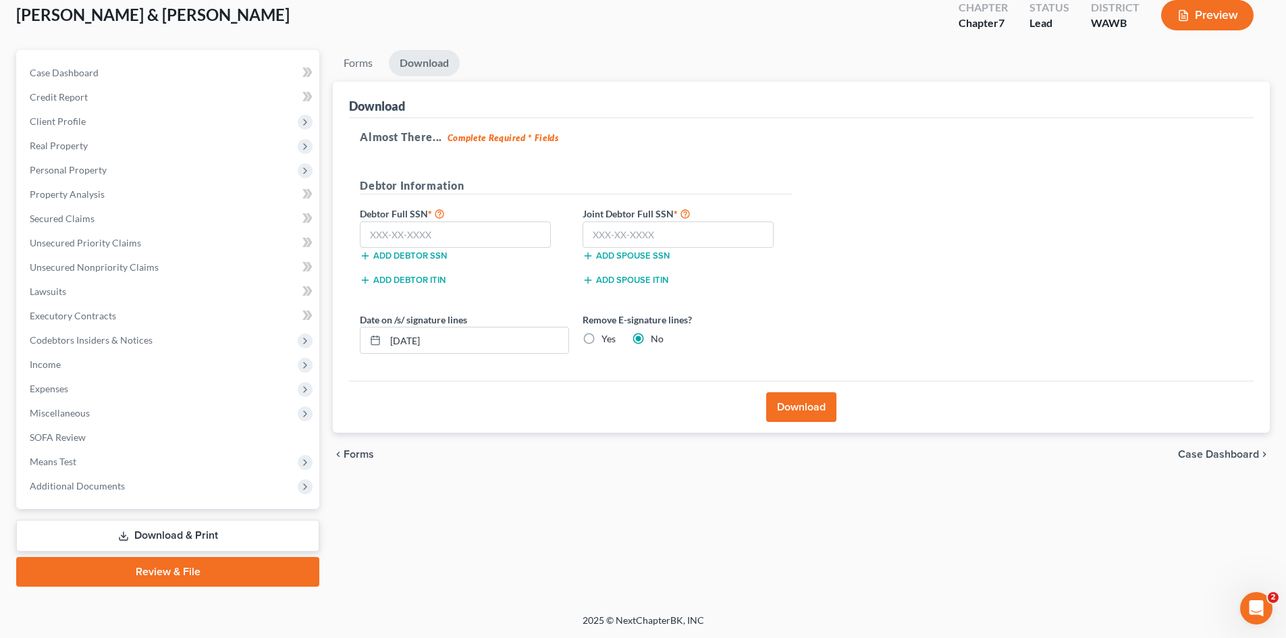
click at [163, 540] on link "Download & Print" at bounding box center [167, 536] width 303 height 32
click at [390, 234] on input "text" at bounding box center [455, 234] width 191 height 27
type input "546-06-7495"
click at [592, 234] on input "text" at bounding box center [678, 234] width 191 height 27
type input "0"
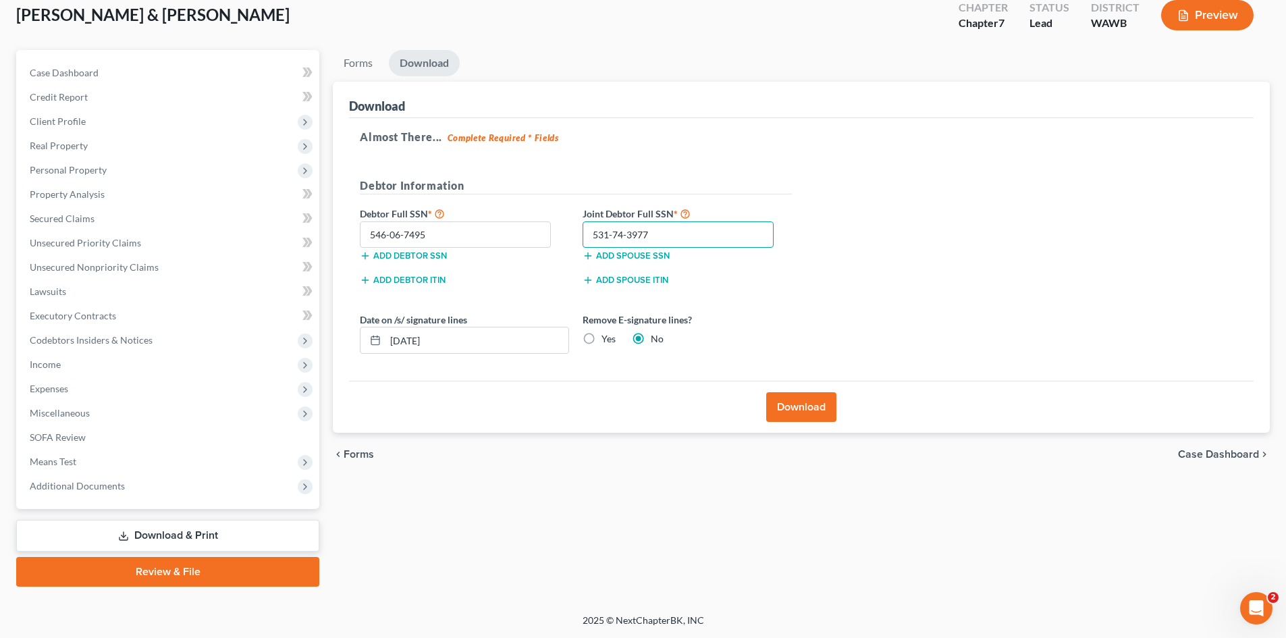
type input "531-74-3977"
click at [877, 274] on div "Almost There... Complete Required * Fields Debtor Information Debtor Full SSN *…" at bounding box center [801, 249] width 905 height 263
click at [88, 72] on span "Case Dashboard" at bounding box center [64, 72] width 69 height 11
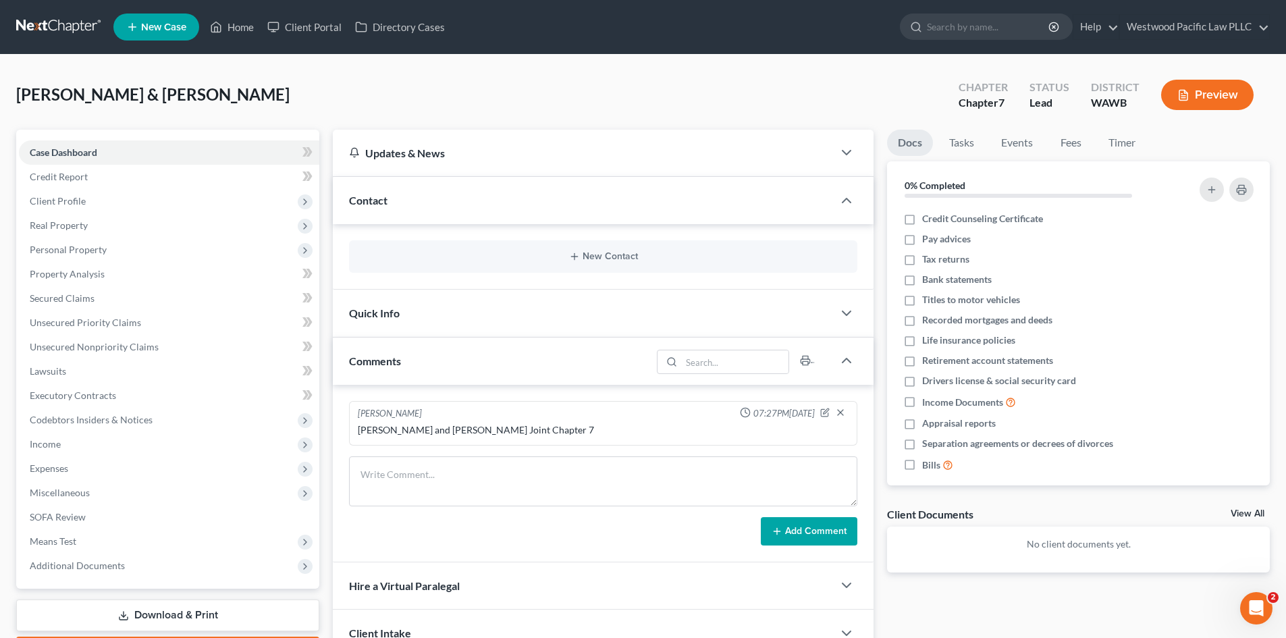
click at [1220, 94] on button "Preview" at bounding box center [1207, 95] width 93 height 30
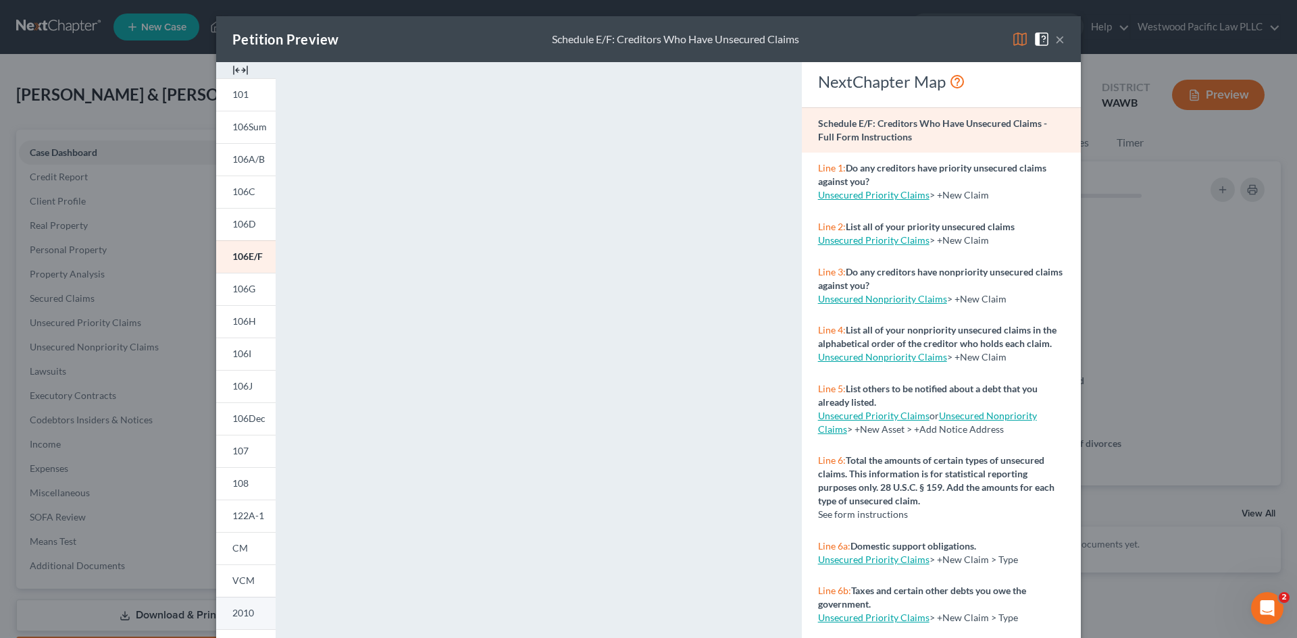
click at [233, 613] on span "2010" at bounding box center [243, 612] width 22 height 11
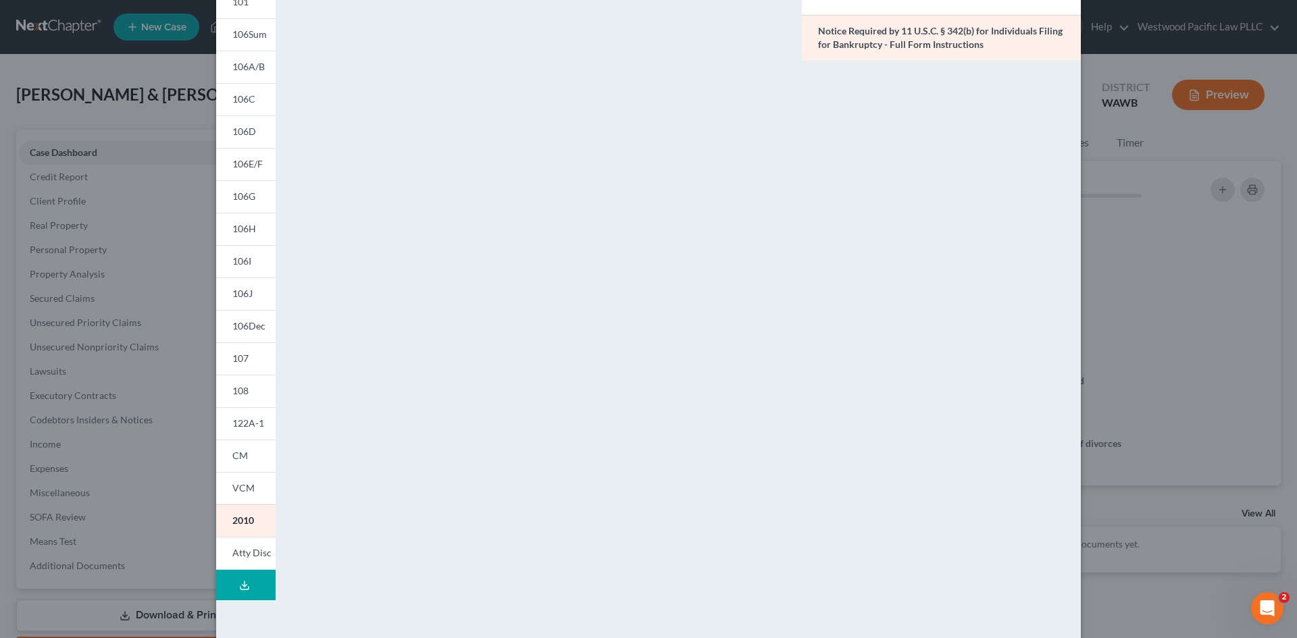
scroll to position [124, 0]
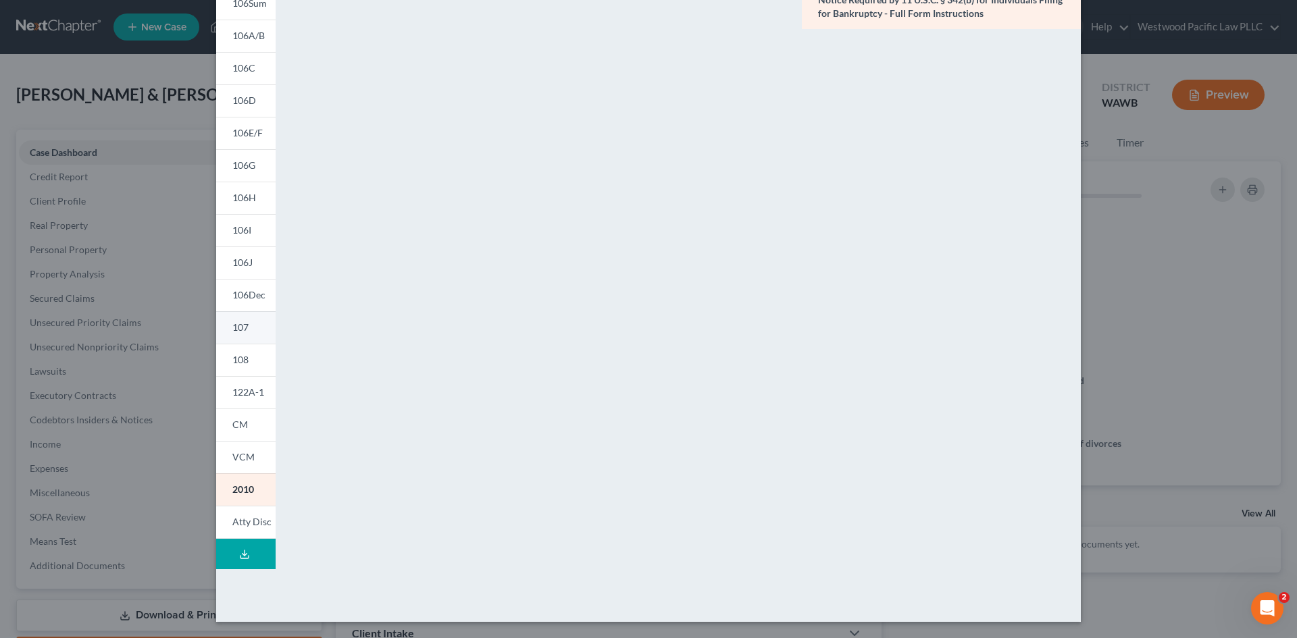
click at [238, 323] on span "107" at bounding box center [240, 326] width 16 height 11
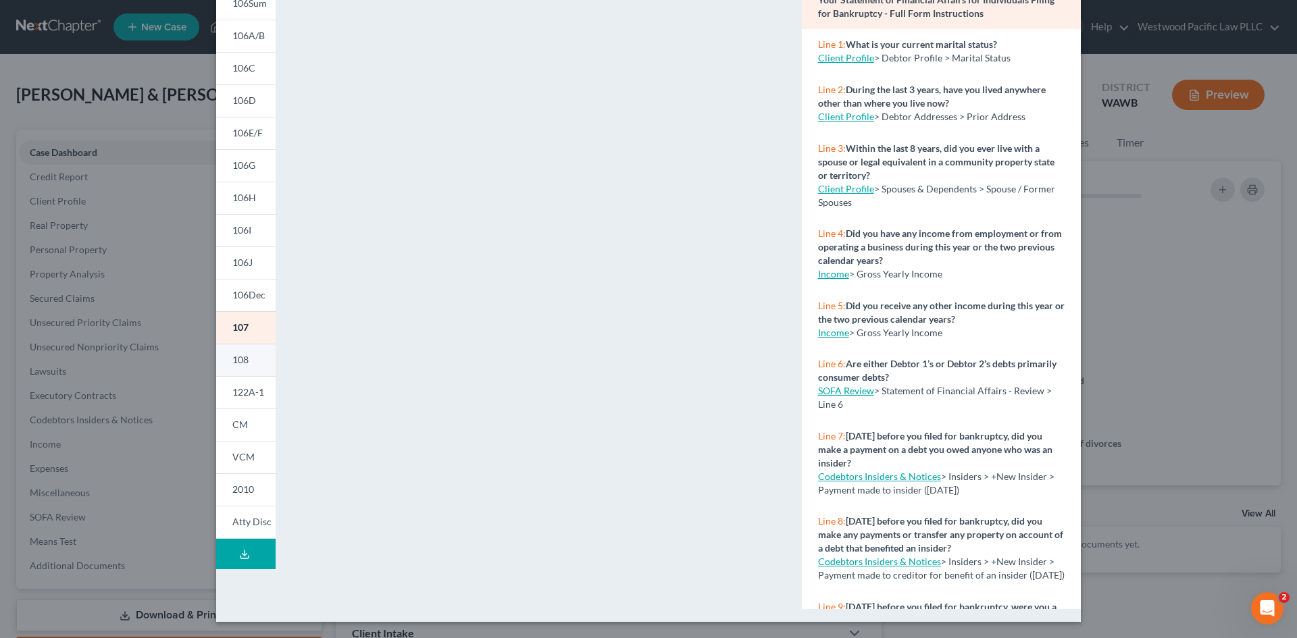
click at [241, 369] on link "108" at bounding box center [245, 360] width 59 height 32
